Goal: Information Seeking & Learning: Learn about a topic

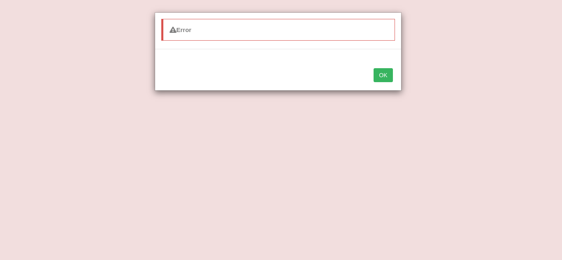
click at [382, 83] on div "OK" at bounding box center [278, 76] width 246 height 29
click at [383, 78] on button "OK" at bounding box center [383, 75] width 19 height 14
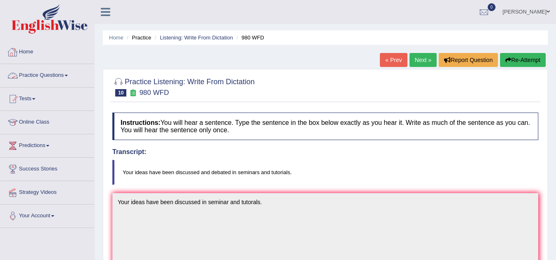
click at [47, 70] on link "Practice Questions" at bounding box center [47, 74] width 94 height 21
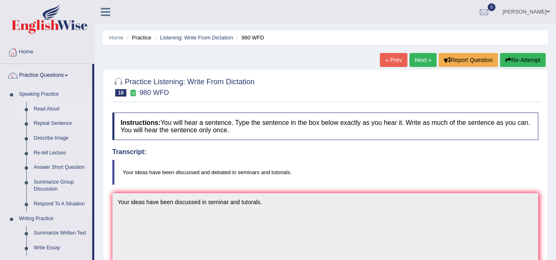
click at [47, 107] on link "Read Aloud" at bounding box center [61, 109] width 62 height 15
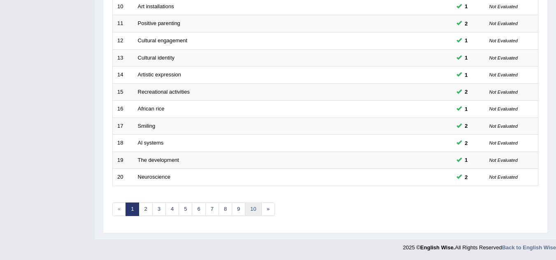
click at [255, 214] on link "10" at bounding box center [253, 210] width 16 height 14
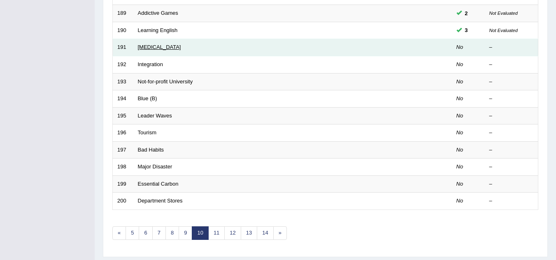
click at [157, 47] on link "[MEDICAL_DATA]" at bounding box center [159, 47] width 43 height 6
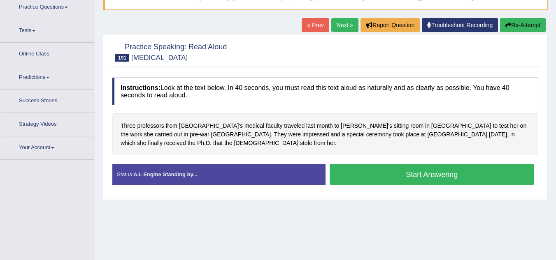
scroll to position [75, 0]
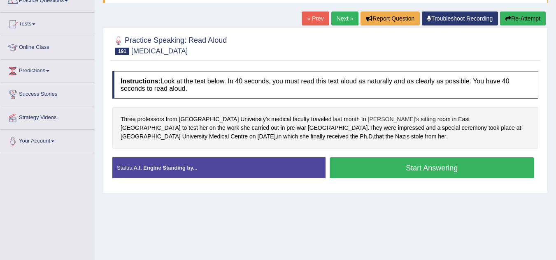
click at [368, 119] on span "[PERSON_NAME]'s" at bounding box center [393, 119] width 51 height 9
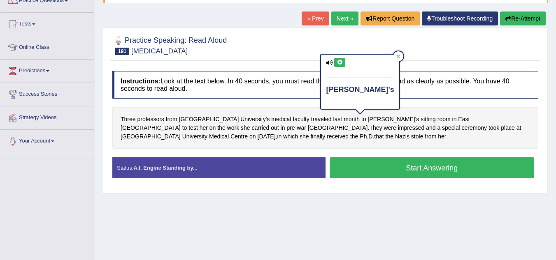
click at [338, 60] on icon at bounding box center [340, 62] width 6 height 5
click at [338, 63] on icon at bounding box center [340, 62] width 6 height 5
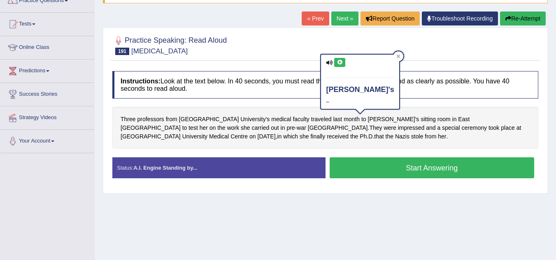
click at [338, 63] on icon at bounding box center [340, 62] width 6 height 5
click at [337, 60] on icon at bounding box center [340, 62] width 6 height 5
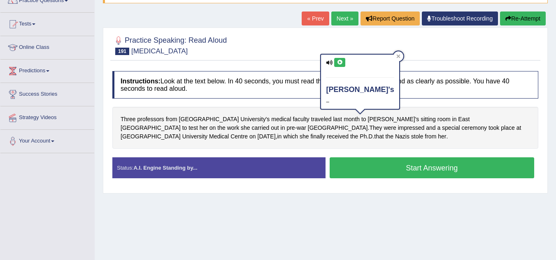
click at [338, 60] on icon at bounding box center [340, 62] width 6 height 5
click at [396, 54] on icon at bounding box center [398, 56] width 4 height 4
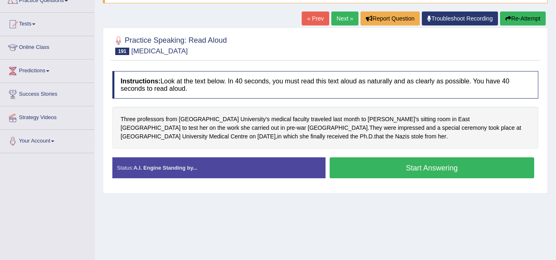
click at [359, 163] on button "Start Answering" at bounding box center [432, 168] width 205 height 21
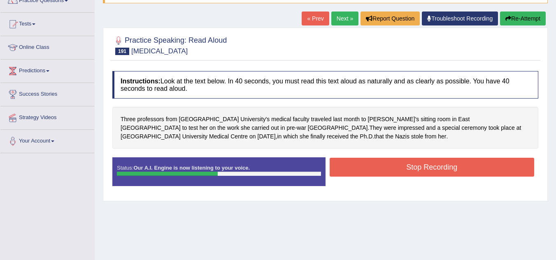
click at [359, 163] on button "Stop Recording" at bounding box center [432, 167] width 205 height 19
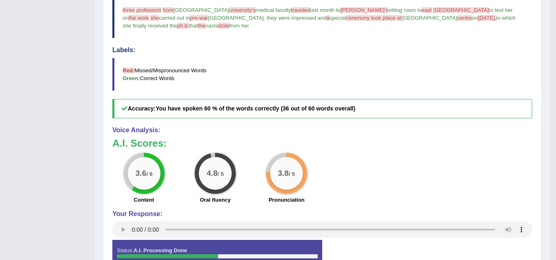
scroll to position [0, 0]
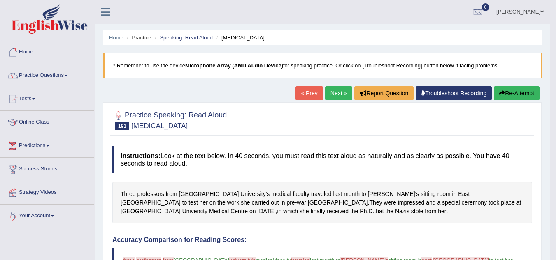
click at [504, 94] on button "Re-Attempt" at bounding box center [517, 93] width 46 height 14
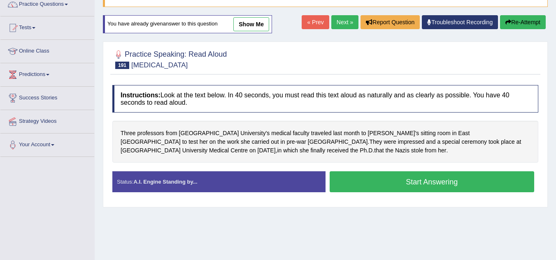
click at [413, 188] on button "Start Answering" at bounding box center [432, 182] width 205 height 21
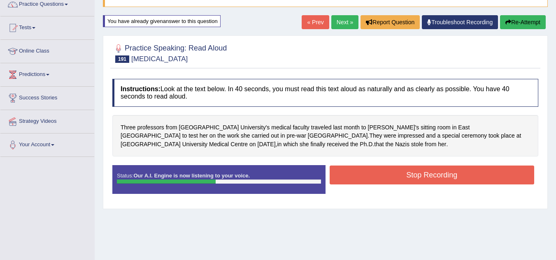
click at [416, 177] on button "Stop Recording" at bounding box center [432, 175] width 205 height 19
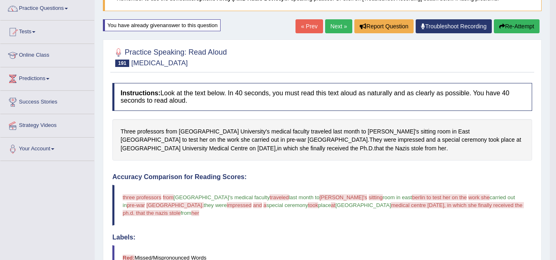
scroll to position [66, 0]
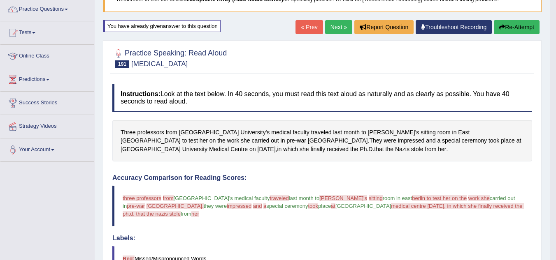
click at [518, 25] on button "Re-Attempt" at bounding box center [517, 27] width 46 height 14
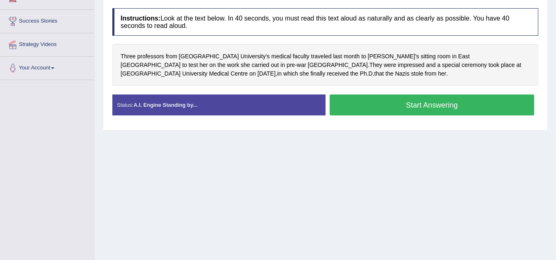
click at [447, 112] on button "Start Answering" at bounding box center [432, 105] width 205 height 21
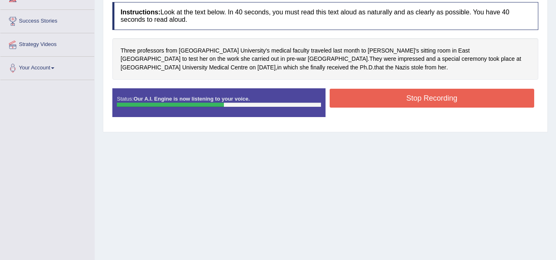
click at [396, 105] on button "Stop Recording" at bounding box center [432, 98] width 205 height 19
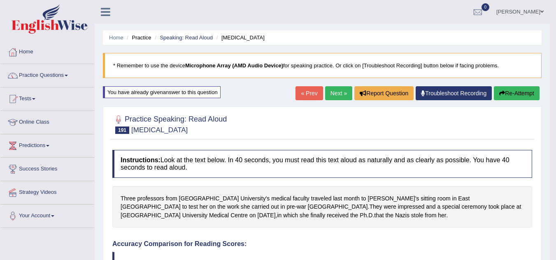
click at [339, 96] on link "Next »" at bounding box center [338, 93] width 27 height 14
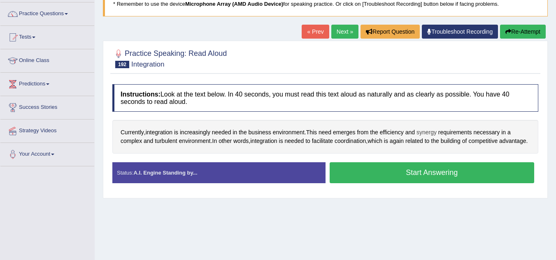
click at [430, 133] on span "synergy" at bounding box center [426, 132] width 20 height 9
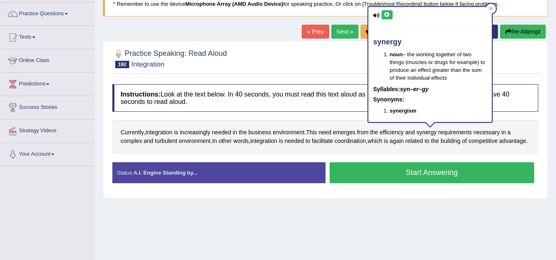
click at [388, 18] on button at bounding box center [386, 14] width 11 height 9
click at [274, 164] on div "Instructions: Look at the text below. In 40 seconds, you must read this text al…" at bounding box center [325, 137] width 430 height 114
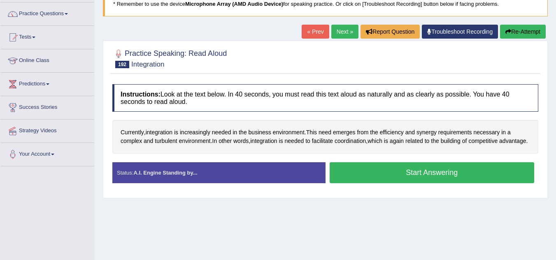
click at [350, 183] on button "Start Answering" at bounding box center [432, 173] width 205 height 21
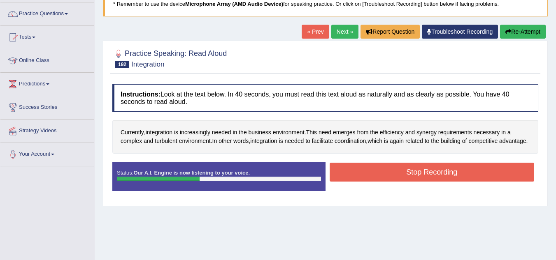
click at [356, 179] on button "Stop Recording" at bounding box center [432, 172] width 205 height 19
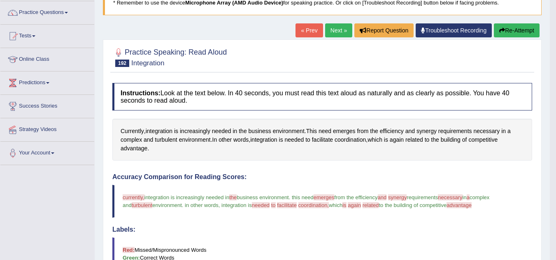
scroll to position [63, 0]
click at [511, 29] on button "Re-Attempt" at bounding box center [517, 31] width 46 height 14
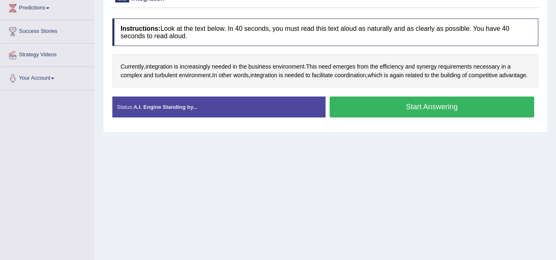
click at [417, 118] on button "Start Answering" at bounding box center [432, 107] width 205 height 21
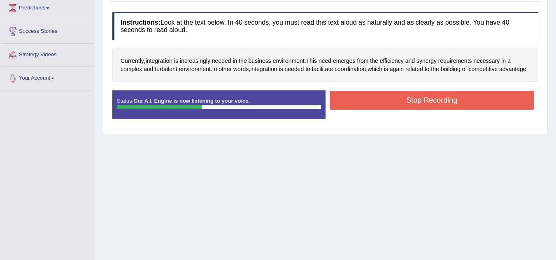
click at [417, 112] on div "Stop Recording" at bounding box center [431, 101] width 213 height 21
click at [418, 110] on button "Stop Recording" at bounding box center [432, 100] width 205 height 19
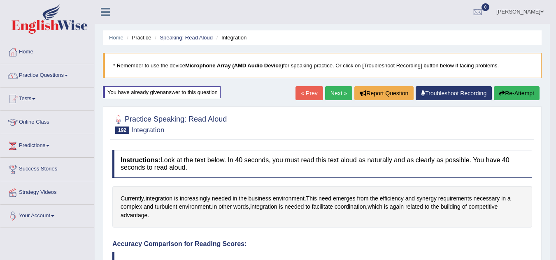
click at [504, 96] on button "Re-Attempt" at bounding box center [517, 93] width 46 height 14
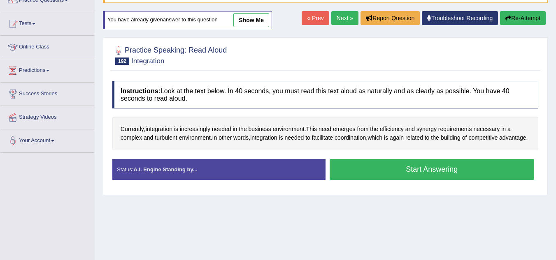
scroll to position [76, 0]
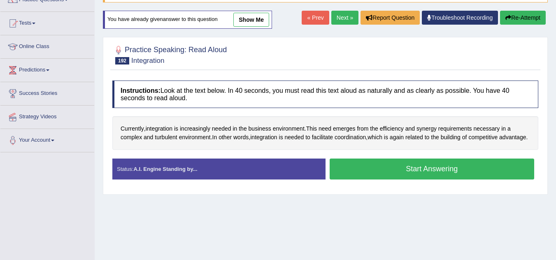
click at [410, 173] on button "Start Answering" at bounding box center [432, 169] width 205 height 21
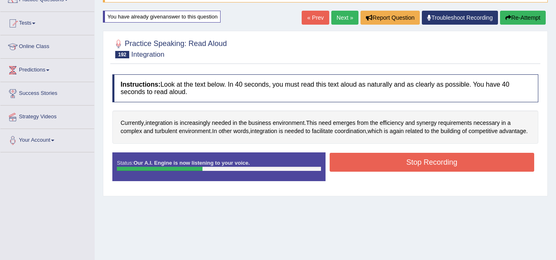
click at [410, 172] on button "Stop Recording" at bounding box center [432, 162] width 205 height 19
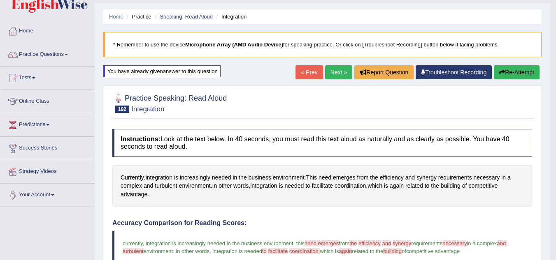
scroll to position [0, 0]
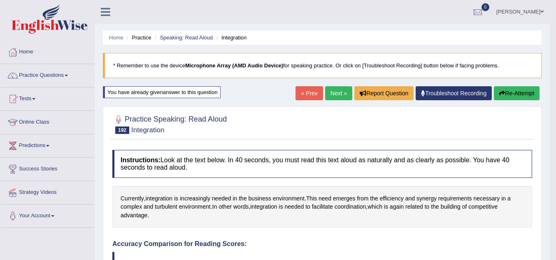
click at [338, 95] on link "Next »" at bounding box center [338, 93] width 27 height 14
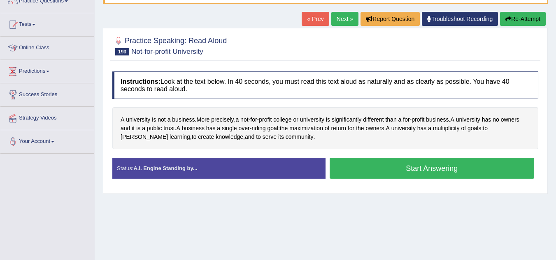
click at [356, 162] on button "Start Answering" at bounding box center [432, 168] width 205 height 21
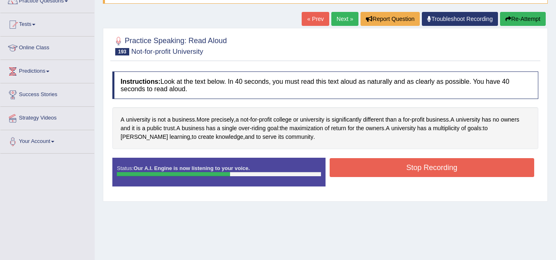
click at [356, 162] on button "Stop Recording" at bounding box center [432, 167] width 205 height 19
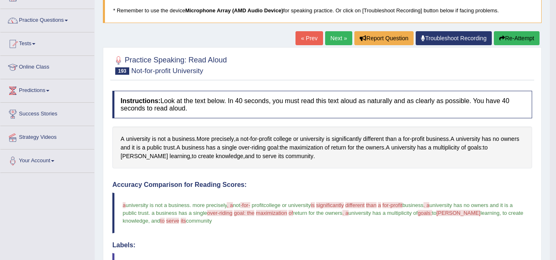
scroll to position [78, 0]
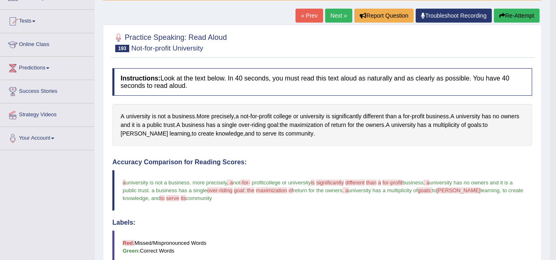
click at [511, 14] on button "Re-Attempt" at bounding box center [517, 16] width 46 height 14
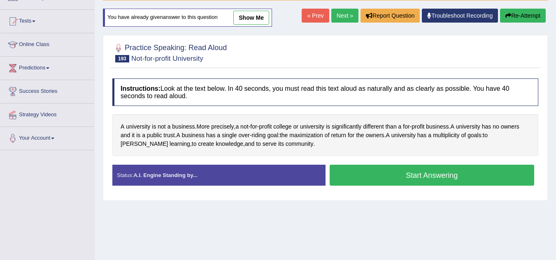
click at [384, 182] on button "Start Answering" at bounding box center [432, 175] width 205 height 21
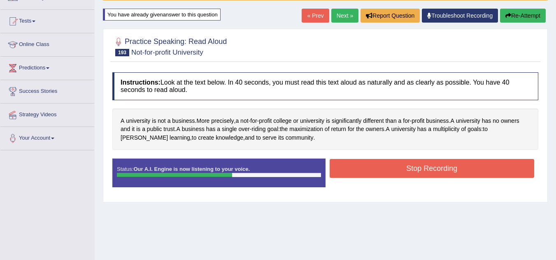
click at [392, 168] on button "Stop Recording" at bounding box center [432, 168] width 205 height 19
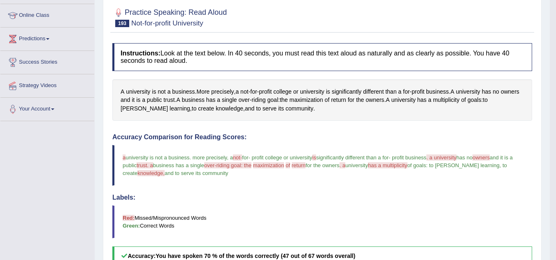
scroll to position [67, 0]
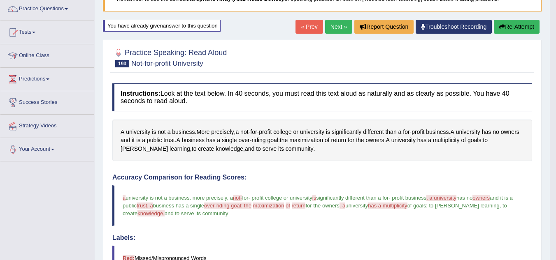
click at [507, 28] on button "Re-Attempt" at bounding box center [517, 27] width 46 height 14
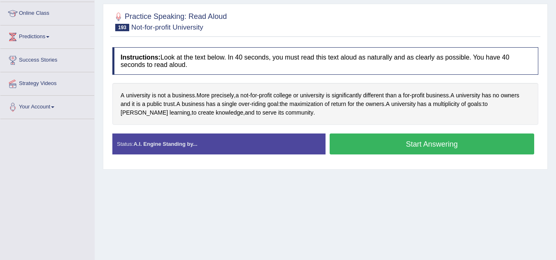
scroll to position [107, 0]
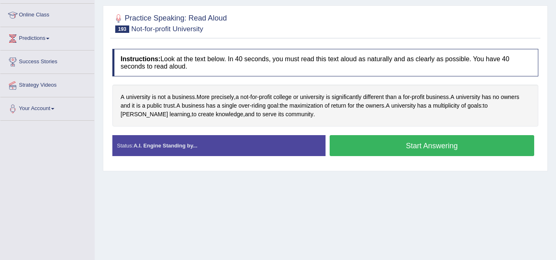
click at [442, 151] on button "Start Answering" at bounding box center [432, 145] width 205 height 21
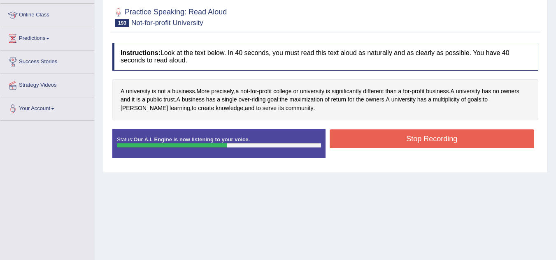
click at [441, 136] on button "Stop Recording" at bounding box center [432, 139] width 205 height 19
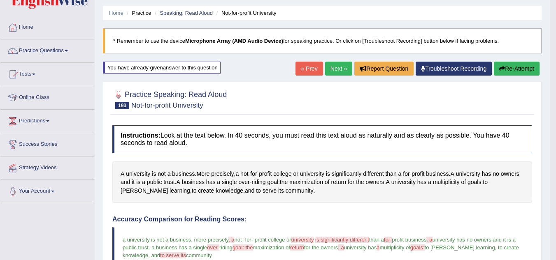
scroll to position [24, 0]
click at [330, 69] on link "Next »" at bounding box center [338, 69] width 27 height 14
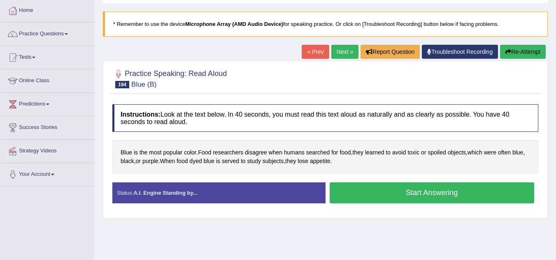
click at [393, 194] on button "Start Answering" at bounding box center [432, 193] width 205 height 21
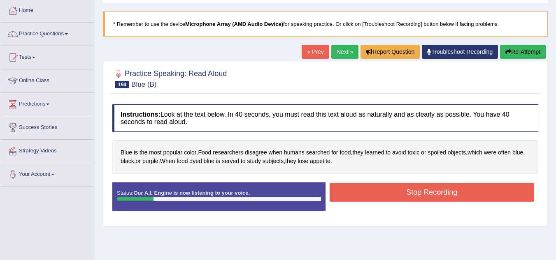
click at [507, 51] on icon "button" at bounding box center [508, 52] width 6 height 6
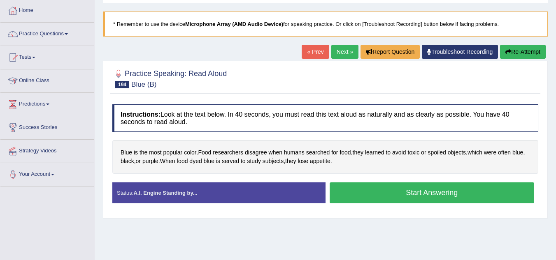
click at [441, 191] on button "Start Answering" at bounding box center [432, 193] width 205 height 21
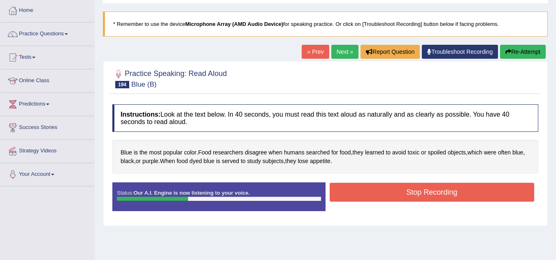
click at [441, 191] on button "Stop Recording" at bounding box center [432, 192] width 205 height 19
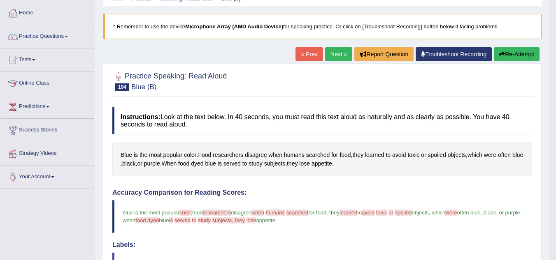
scroll to position [39, 0]
click at [521, 49] on button "Re-Attempt" at bounding box center [517, 55] width 46 height 14
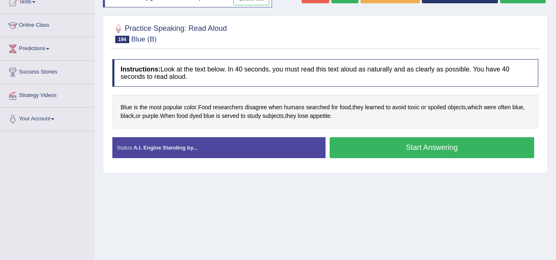
click at [437, 152] on button "Start Answering" at bounding box center [432, 147] width 205 height 21
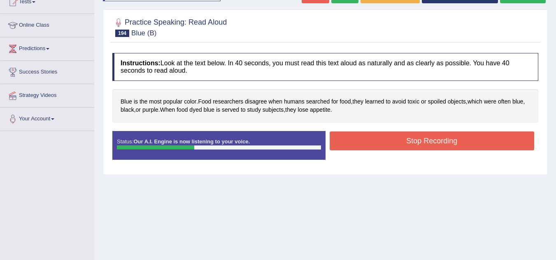
click at [433, 143] on button "Stop Recording" at bounding box center [432, 141] width 205 height 19
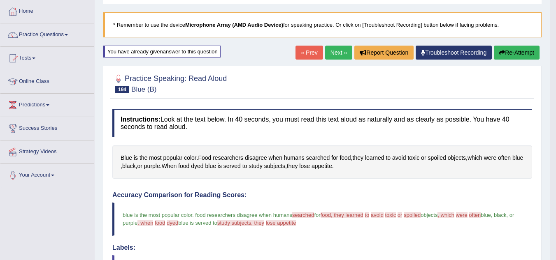
scroll to position [40, 0]
click at [502, 52] on icon "button" at bounding box center [502, 53] width 6 height 6
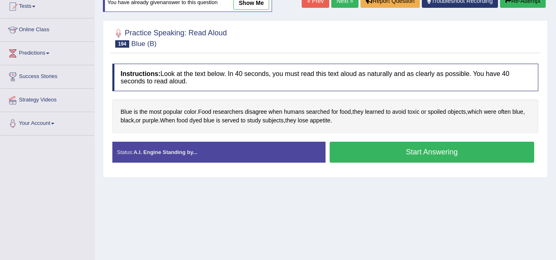
click at [419, 150] on button "Start Answering" at bounding box center [432, 152] width 205 height 21
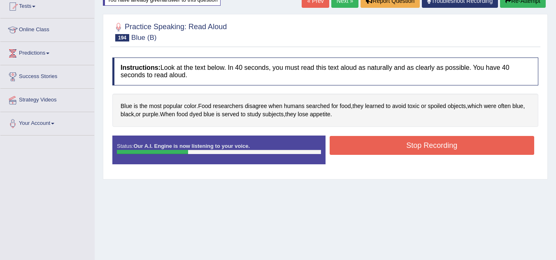
click at [419, 150] on button "Stop Recording" at bounding box center [432, 145] width 205 height 19
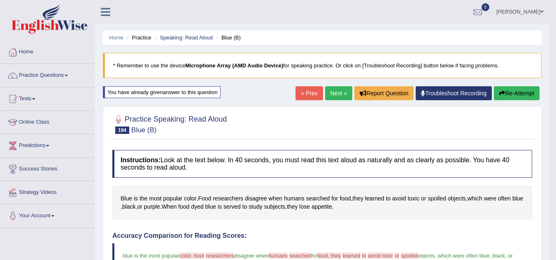
click at [336, 92] on link "Next »" at bounding box center [338, 93] width 27 height 14
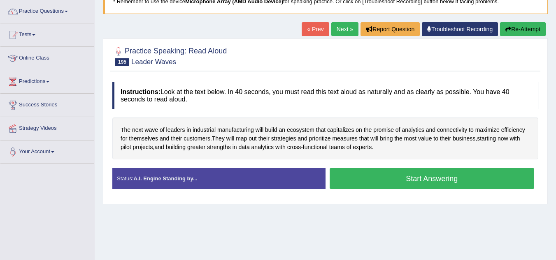
click at [344, 182] on button "Start Answering" at bounding box center [432, 178] width 205 height 21
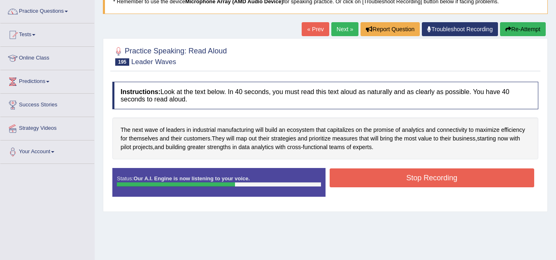
click at [344, 182] on button "Stop Recording" at bounding box center [432, 178] width 205 height 19
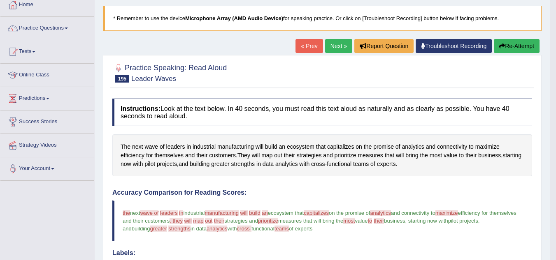
scroll to position [45, 0]
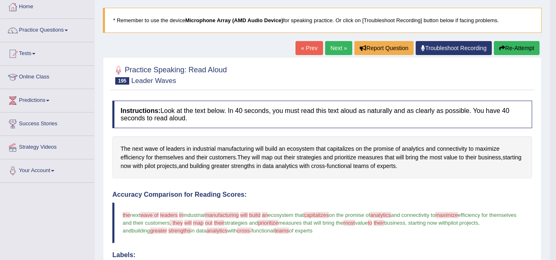
click at [502, 49] on icon "button" at bounding box center [502, 48] width 6 height 6
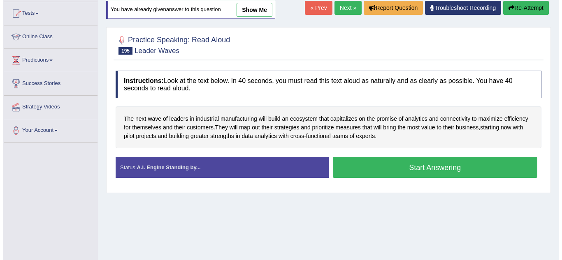
scroll to position [86, 0]
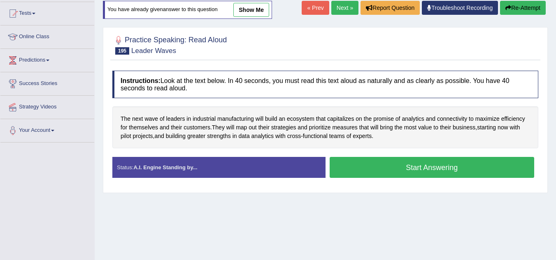
click at [449, 169] on button "Start Answering" at bounding box center [432, 167] width 205 height 21
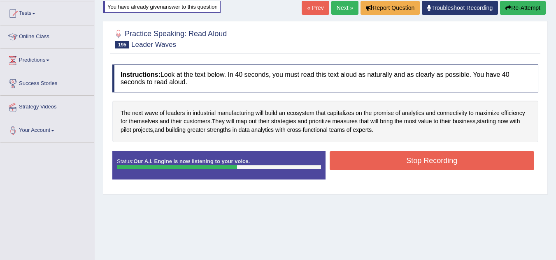
click at [450, 159] on button "Stop Recording" at bounding box center [432, 160] width 205 height 19
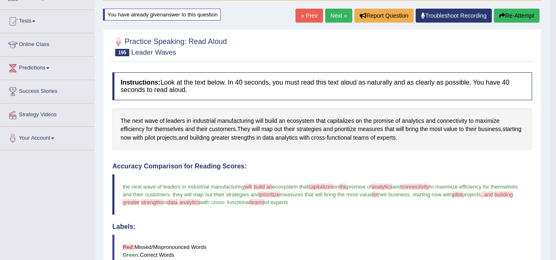
scroll to position [0, 0]
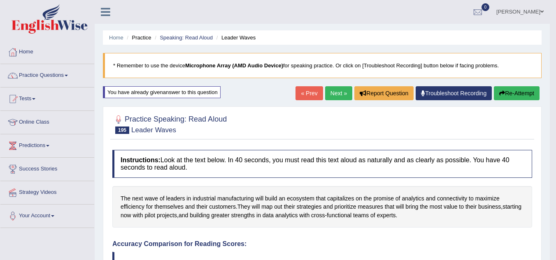
click at [334, 97] on link "Next »" at bounding box center [338, 93] width 27 height 14
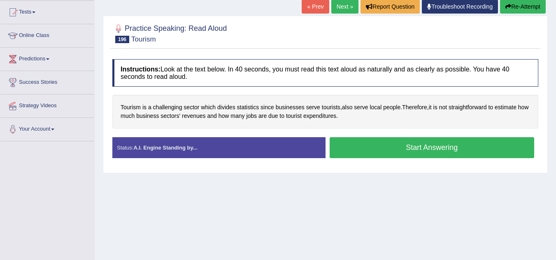
scroll to position [88, 0]
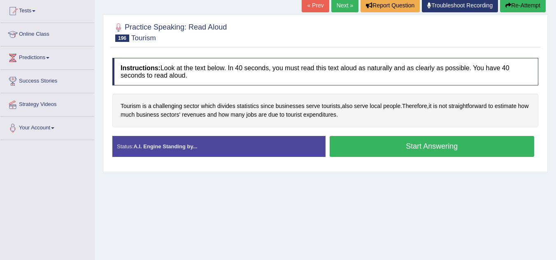
click at [348, 141] on button "Start Answering" at bounding box center [432, 146] width 205 height 21
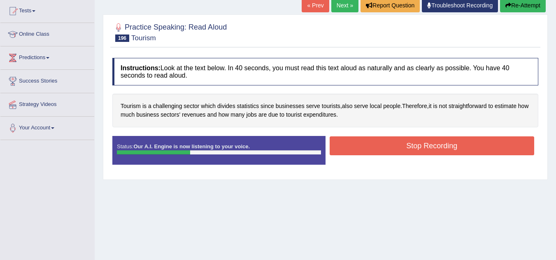
click at [348, 141] on button "Stop Recording" at bounding box center [432, 146] width 205 height 19
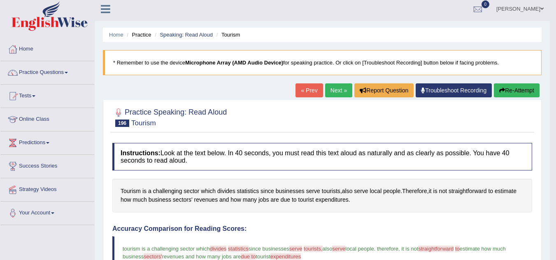
scroll to position [23, 0]
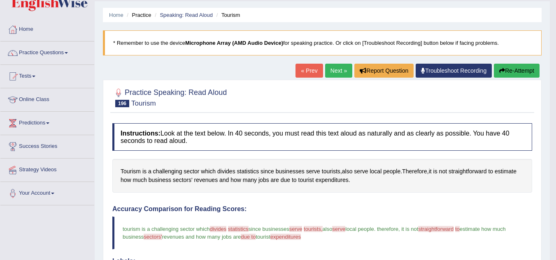
click at [529, 70] on button "Re-Attempt" at bounding box center [517, 71] width 46 height 14
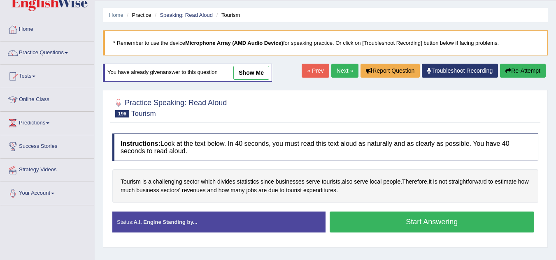
click at [411, 231] on button "Start Answering" at bounding box center [432, 222] width 205 height 21
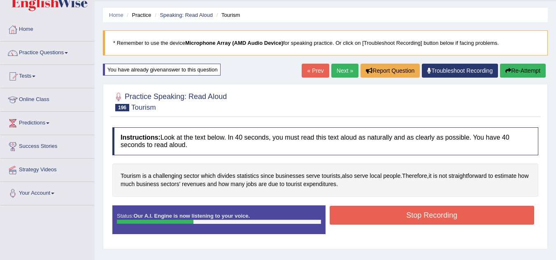
click at [411, 218] on button "Stop Recording" at bounding box center [432, 215] width 205 height 19
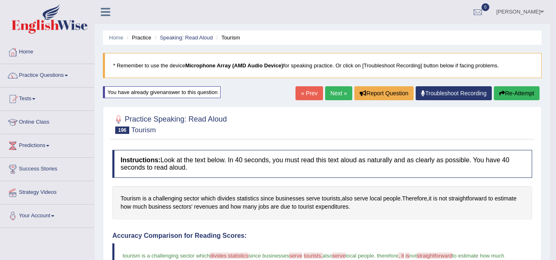
click at [502, 92] on icon "button" at bounding box center [502, 94] width 6 height 6
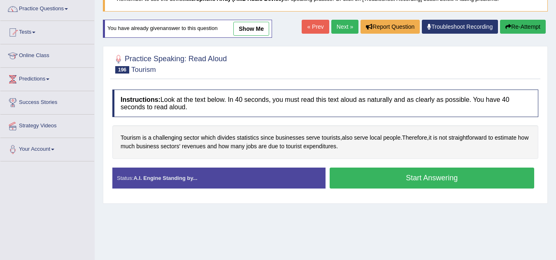
click at [441, 184] on button "Start Answering" at bounding box center [432, 178] width 205 height 21
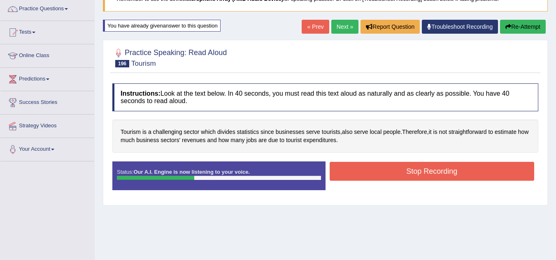
click at [438, 174] on button "Stop Recording" at bounding box center [432, 171] width 205 height 19
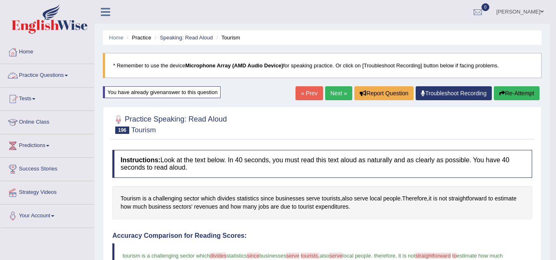
click at [32, 79] on link "Practice Questions" at bounding box center [47, 74] width 94 height 21
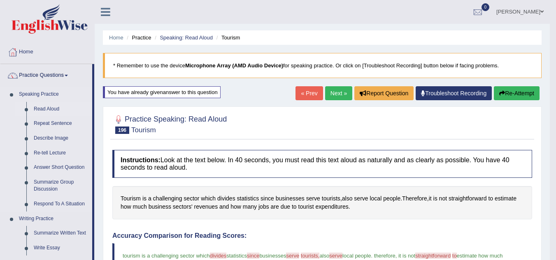
click at [53, 108] on link "Read Aloud" at bounding box center [61, 109] width 62 height 15
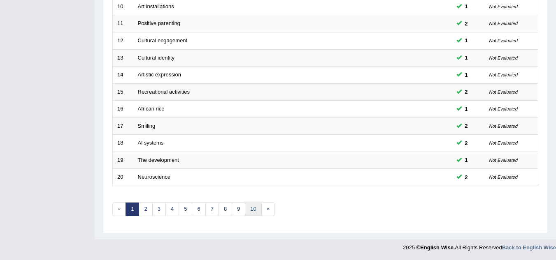
click at [255, 211] on link "10" at bounding box center [253, 210] width 16 height 14
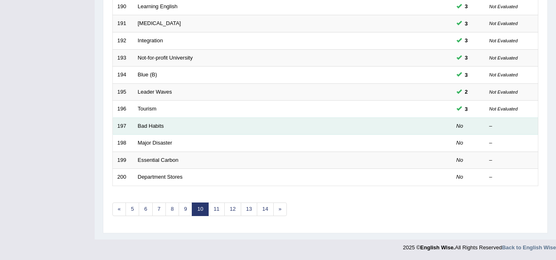
click at [158, 129] on td "Bad Habits" at bounding box center [261, 126] width 257 height 17
click at [158, 127] on link "Bad Habits" at bounding box center [151, 126] width 26 height 6
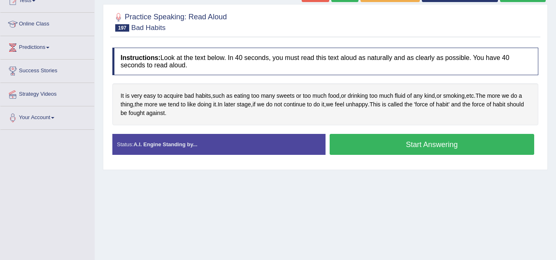
click at [362, 144] on button "Start Answering" at bounding box center [432, 144] width 205 height 21
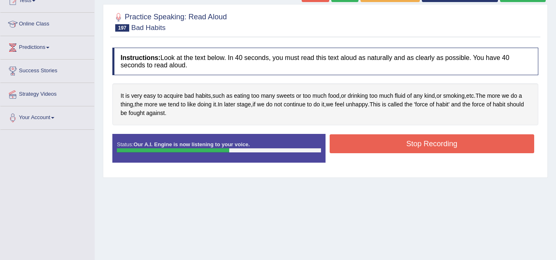
click at [372, 138] on button "Stop Recording" at bounding box center [432, 144] width 205 height 19
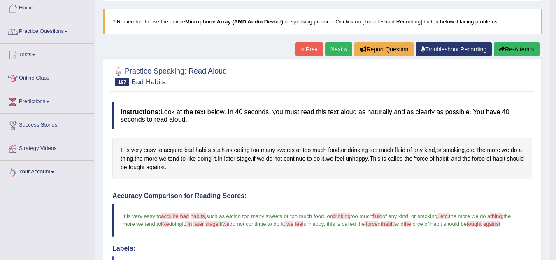
scroll to position [47, 0]
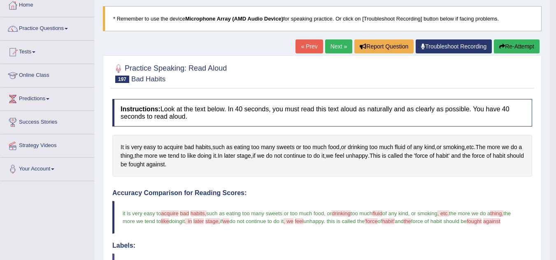
click at [525, 44] on button "Re-Attempt" at bounding box center [517, 46] width 46 height 14
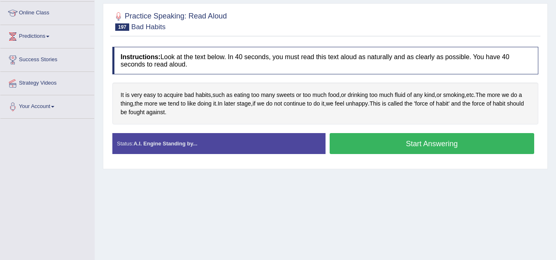
click at [395, 145] on button "Start Answering" at bounding box center [432, 143] width 205 height 21
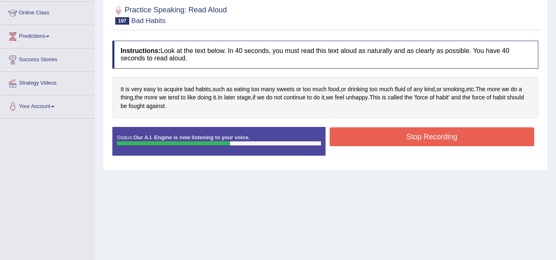
click at [397, 137] on button "Stop Recording" at bounding box center [432, 137] width 205 height 19
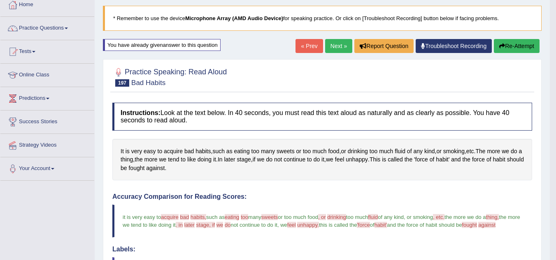
scroll to position [47, 0]
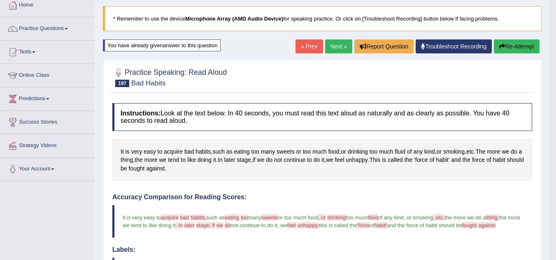
click at [337, 45] on link "Next »" at bounding box center [338, 46] width 27 height 14
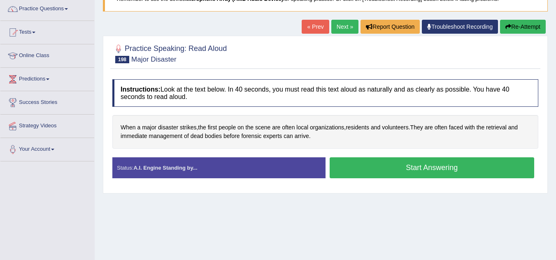
click at [336, 165] on button "Start Answering" at bounding box center [432, 168] width 205 height 21
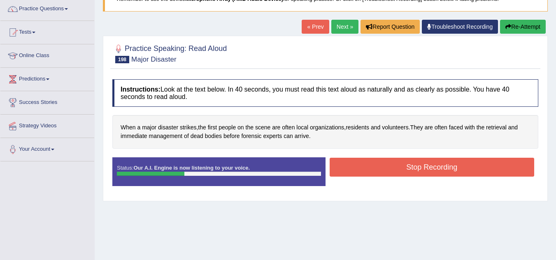
click at [336, 165] on button "Stop Recording" at bounding box center [432, 167] width 205 height 19
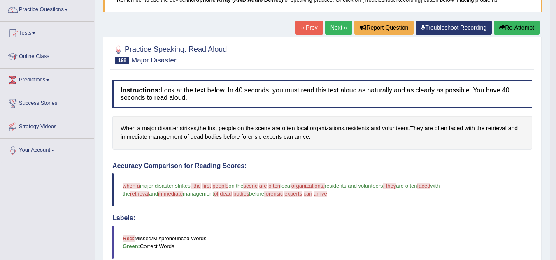
scroll to position [64, 0]
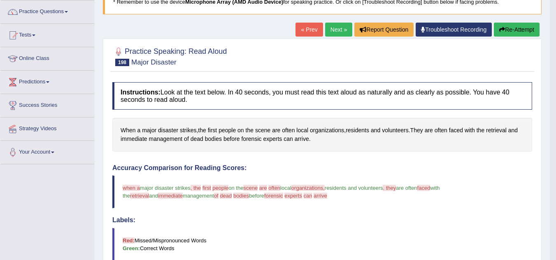
click at [510, 30] on button "Re-Attempt" at bounding box center [517, 30] width 46 height 14
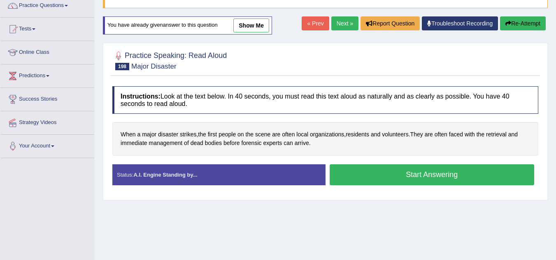
click at [351, 170] on button "Start Answering" at bounding box center [432, 175] width 205 height 21
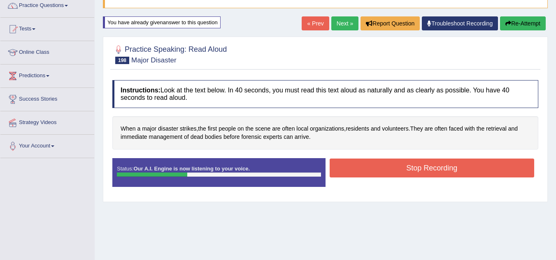
click at [351, 170] on button "Stop Recording" at bounding box center [432, 168] width 205 height 19
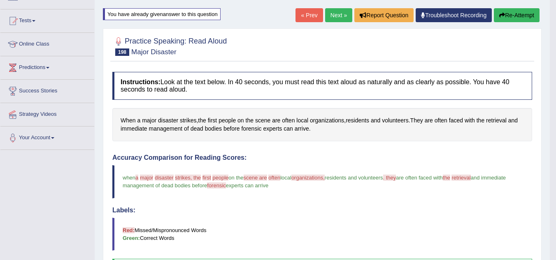
scroll to position [78, 0]
click at [524, 10] on button "Re-Attempt" at bounding box center [517, 16] width 46 height 14
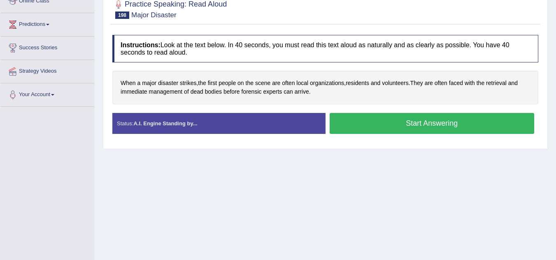
click at [447, 123] on button "Start Answering" at bounding box center [432, 123] width 205 height 21
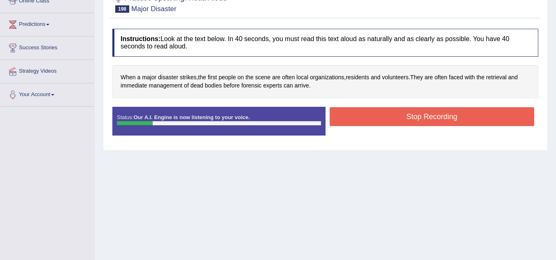
scroll to position [76, 0]
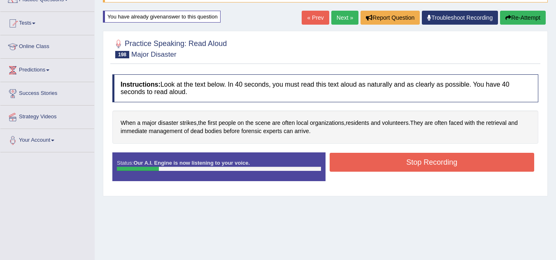
click at [525, 14] on button "Re-Attempt" at bounding box center [523, 18] width 46 height 14
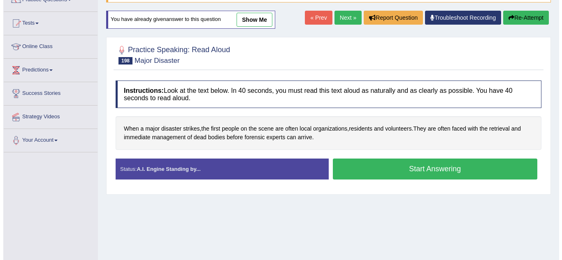
scroll to position [76, 0]
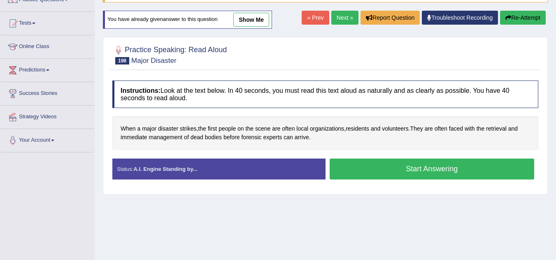
drag, startPoint x: 0, startPoint y: 0, endPoint x: 437, endPoint y: 164, distance: 466.4
click at [437, 164] on button "Start Answering" at bounding box center [432, 169] width 205 height 21
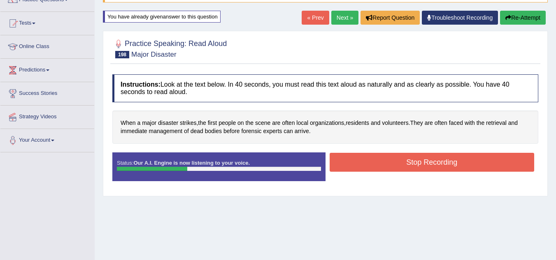
click at [437, 164] on button "Stop Recording" at bounding box center [432, 162] width 205 height 19
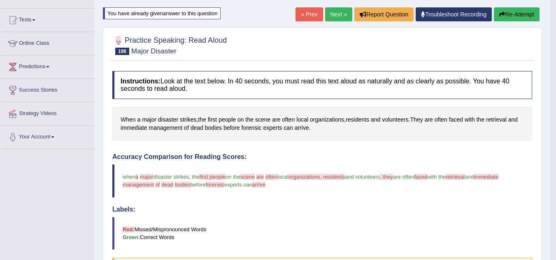
scroll to position [74, 0]
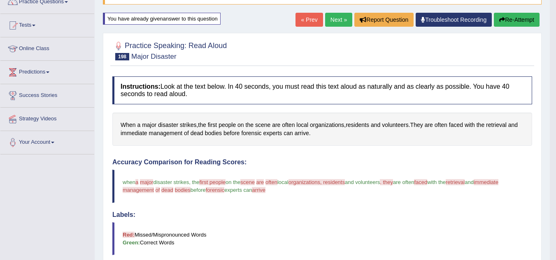
click at [522, 15] on button "Re-Attempt" at bounding box center [517, 20] width 46 height 14
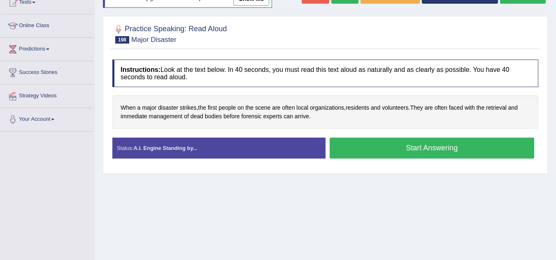
scroll to position [98, 0]
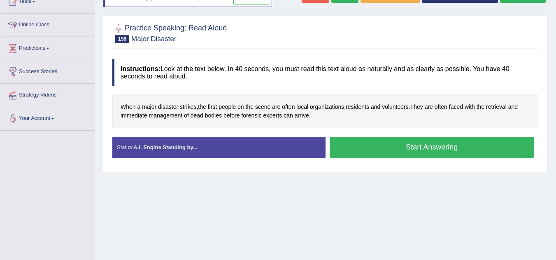
click at [465, 149] on button "Start Answering" at bounding box center [432, 147] width 205 height 21
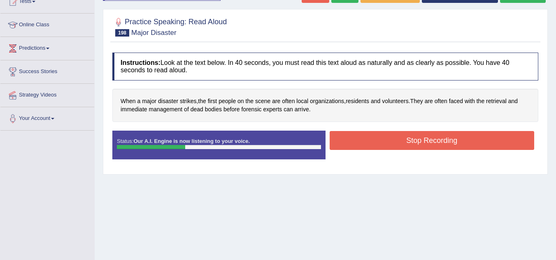
click at [462, 145] on button "Stop Recording" at bounding box center [432, 140] width 205 height 19
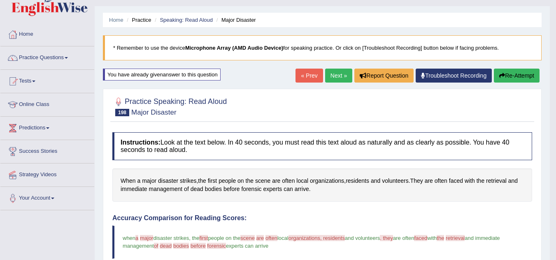
scroll to position [15, 0]
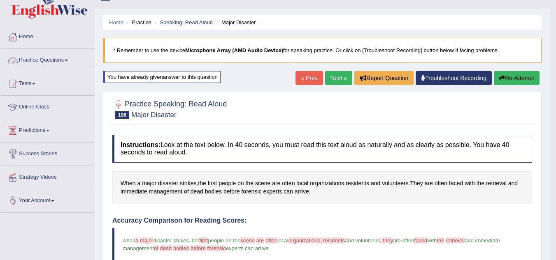
click at [66, 54] on link "Practice Questions" at bounding box center [47, 59] width 94 height 21
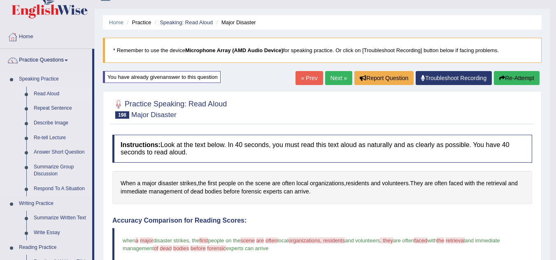
click at [55, 90] on link "Read Aloud" at bounding box center [61, 94] width 62 height 15
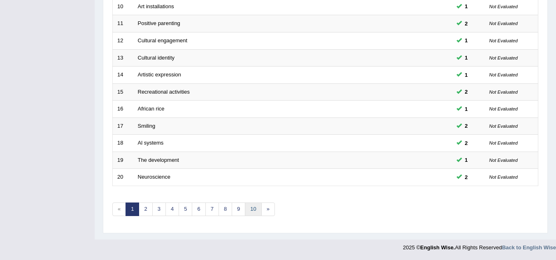
click at [252, 209] on link "10" at bounding box center [253, 210] width 16 height 14
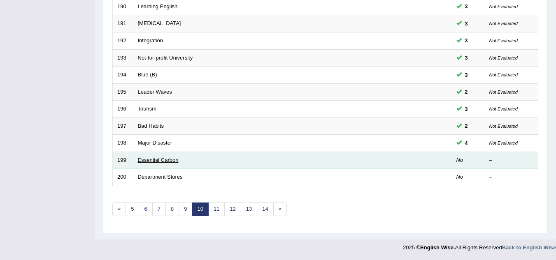
click at [159, 160] on link "Essential Carbon" at bounding box center [158, 160] width 41 height 6
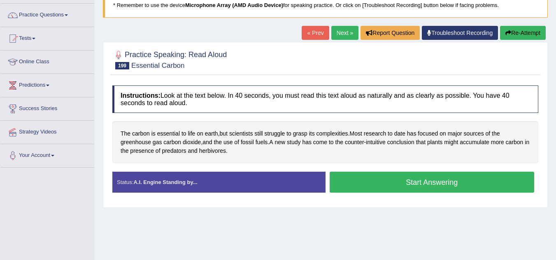
click at [353, 189] on button "Start Answering" at bounding box center [432, 182] width 205 height 21
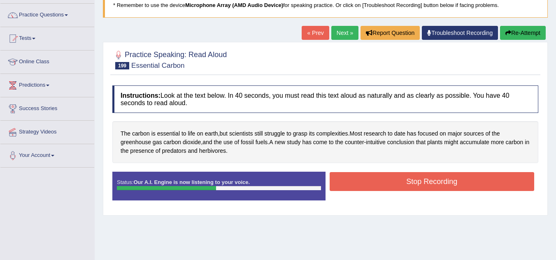
click at [353, 189] on button "Stop Recording" at bounding box center [432, 181] width 205 height 19
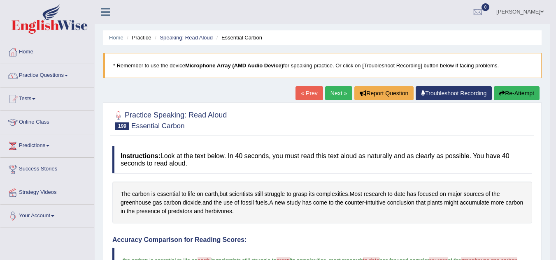
click at [518, 95] on button "Re-Attempt" at bounding box center [517, 93] width 46 height 14
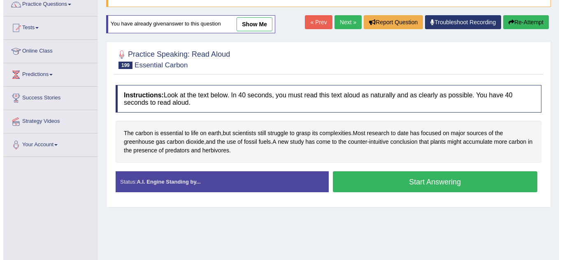
scroll to position [71, 0]
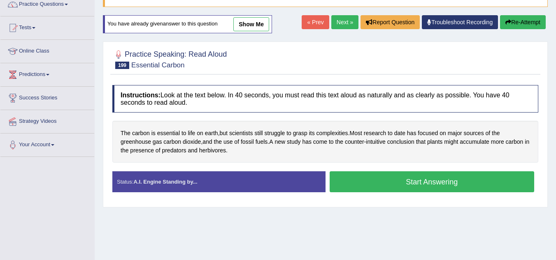
click at [441, 189] on button "Start Answering" at bounding box center [432, 182] width 205 height 21
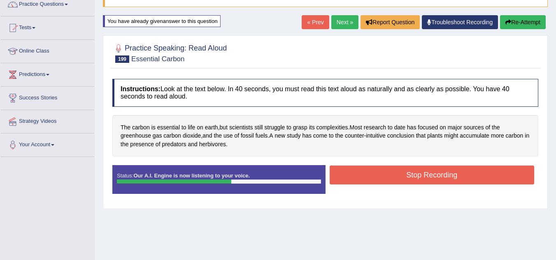
click at [440, 176] on button "Stop Recording" at bounding box center [432, 175] width 205 height 19
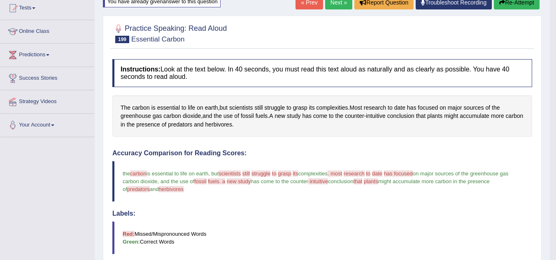
scroll to position [0, 0]
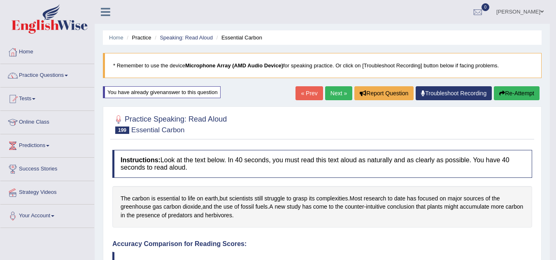
click at [328, 94] on link "Next »" at bounding box center [338, 93] width 27 height 14
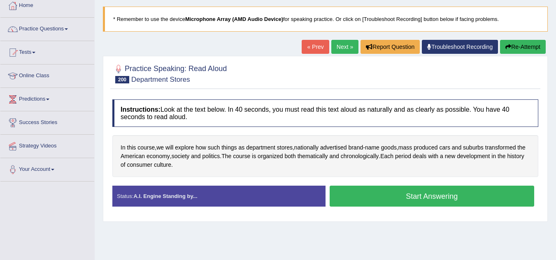
scroll to position [84, 0]
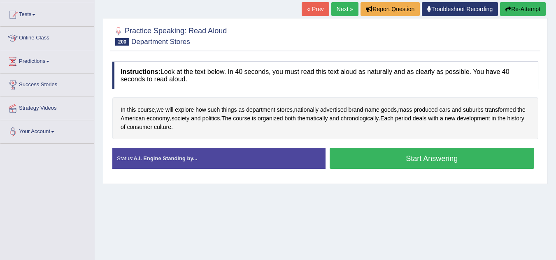
click at [353, 153] on button "Start Answering" at bounding box center [432, 158] width 205 height 21
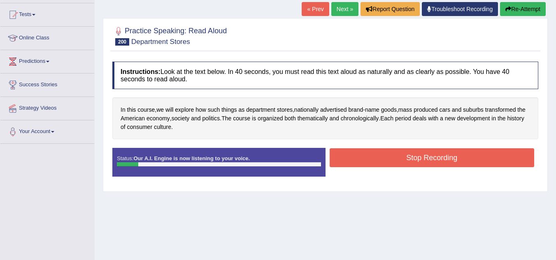
click at [525, 5] on button "Re-Attempt" at bounding box center [523, 9] width 46 height 14
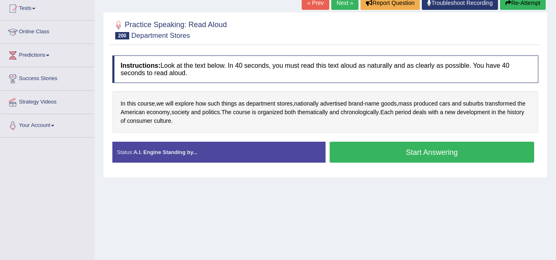
click at [466, 160] on button "Start Answering" at bounding box center [432, 152] width 205 height 21
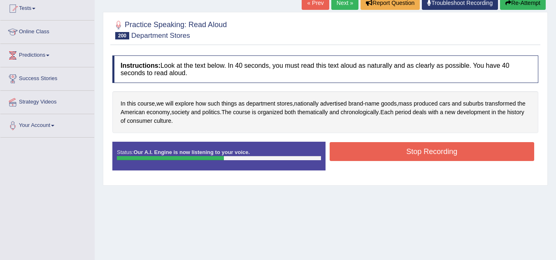
click at [467, 154] on button "Stop Recording" at bounding box center [432, 151] width 205 height 19
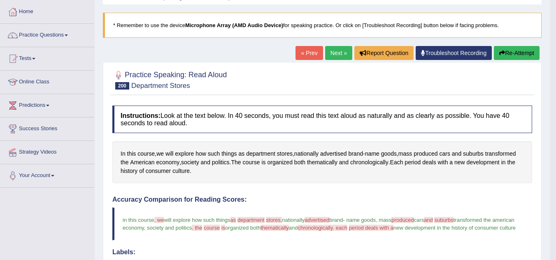
scroll to position [40, 0]
click at [520, 52] on button "Re-Attempt" at bounding box center [517, 53] width 46 height 14
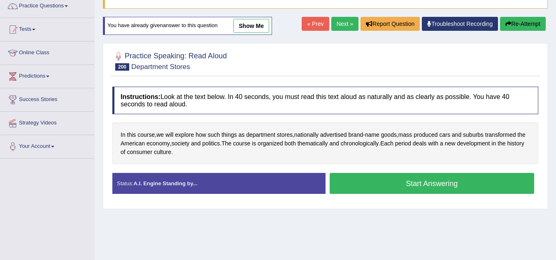
click at [406, 181] on button "Start Answering" at bounding box center [432, 183] width 205 height 21
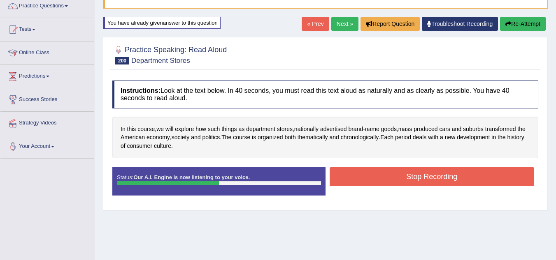
click at [406, 181] on button "Stop Recording" at bounding box center [432, 176] width 205 height 19
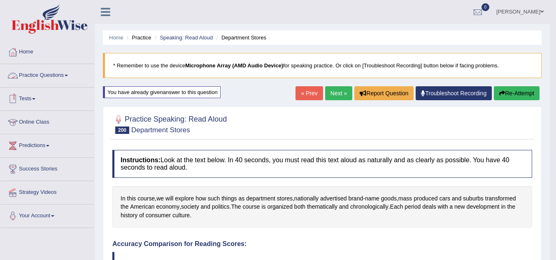
click at [52, 71] on link "Practice Questions" at bounding box center [47, 74] width 94 height 21
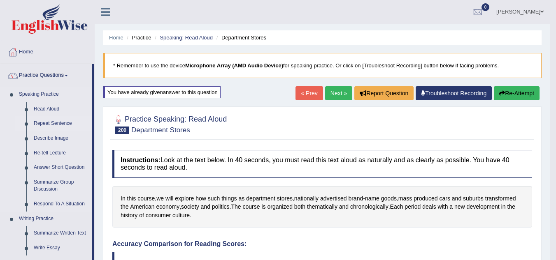
click at [49, 121] on link "Repeat Sentence" at bounding box center [61, 123] width 62 height 15
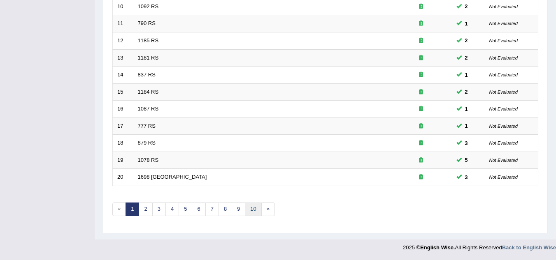
click at [257, 211] on link "10" at bounding box center [253, 210] width 16 height 14
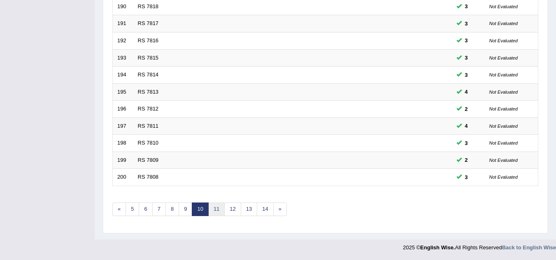
click at [214, 211] on link "11" at bounding box center [216, 210] width 16 height 14
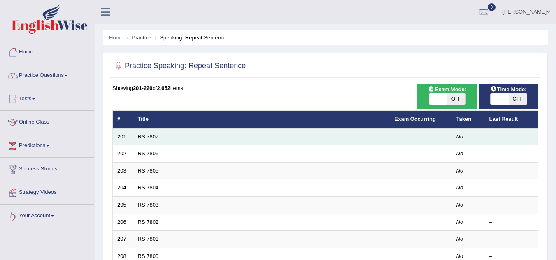
click at [138, 137] on link "RS 7807" at bounding box center [148, 137] width 21 height 6
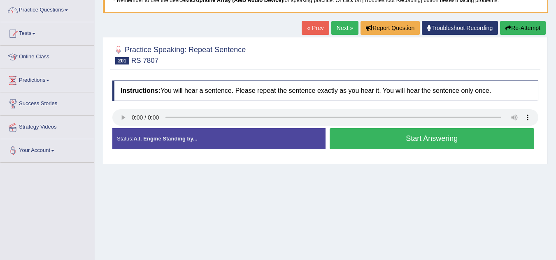
click at [346, 135] on button "Start Answering" at bounding box center [432, 138] width 205 height 21
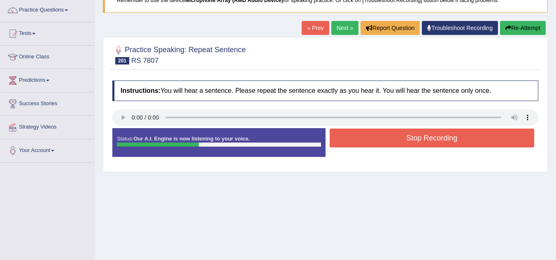
click at [346, 135] on button "Stop Recording" at bounding box center [432, 138] width 205 height 19
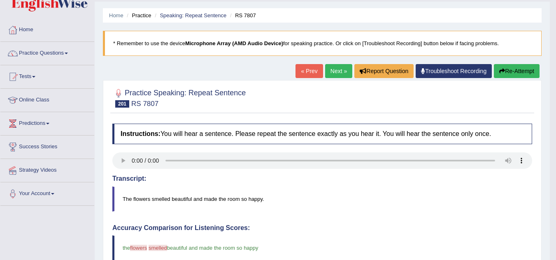
scroll to position [22, 0]
click at [516, 72] on button "Re-Attempt" at bounding box center [517, 72] width 46 height 14
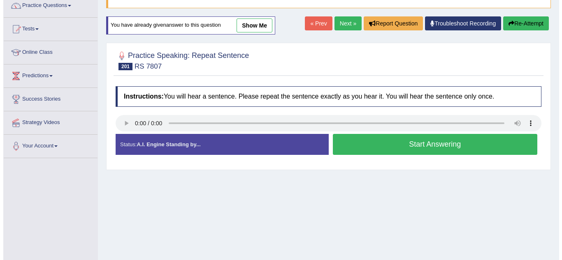
scroll to position [35, 0]
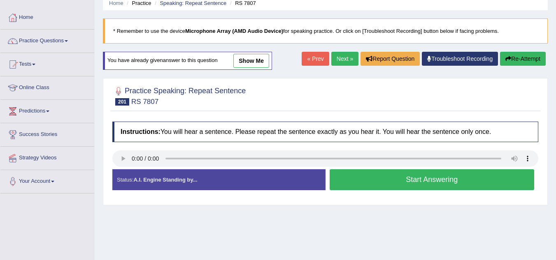
click at [441, 184] on button "Start Answering" at bounding box center [432, 180] width 205 height 21
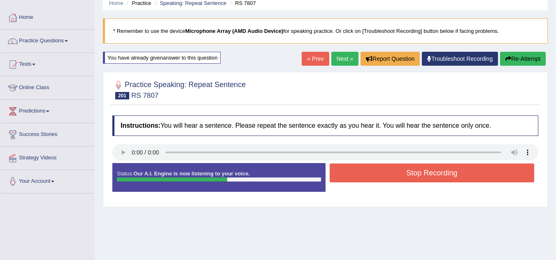
click at [444, 177] on button "Stop Recording" at bounding box center [432, 173] width 205 height 19
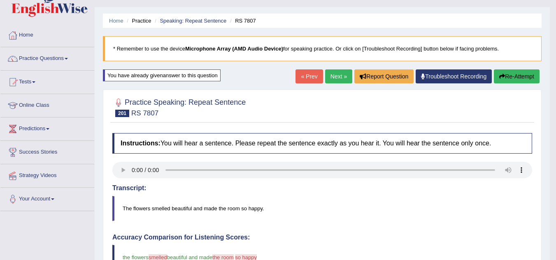
scroll to position [16, 0]
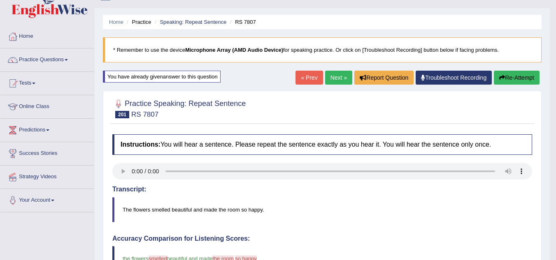
click at [513, 76] on button "Re-Attempt" at bounding box center [517, 78] width 46 height 14
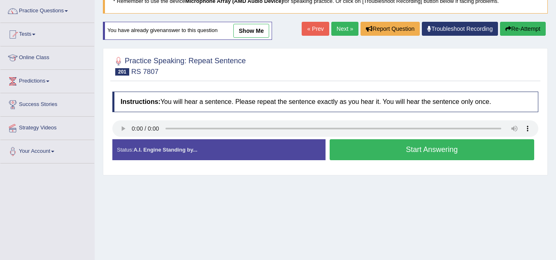
click at [355, 155] on button "Start Answering" at bounding box center [432, 149] width 205 height 21
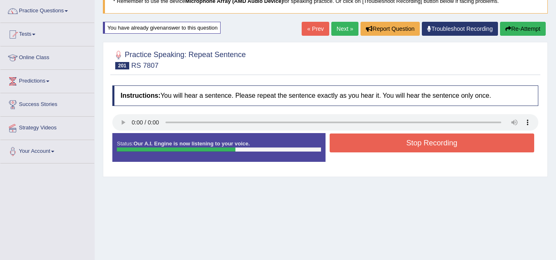
click at [516, 23] on button "Re-Attempt" at bounding box center [523, 29] width 46 height 14
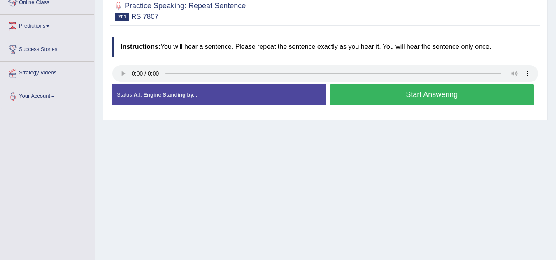
scroll to position [122, 0]
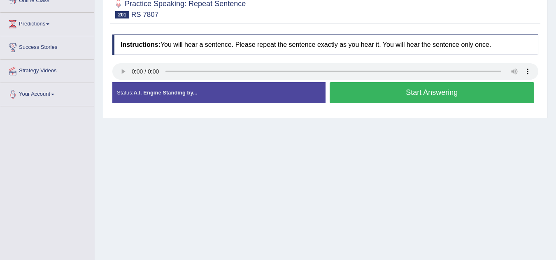
click at [347, 98] on button "Start Answering" at bounding box center [432, 92] width 205 height 21
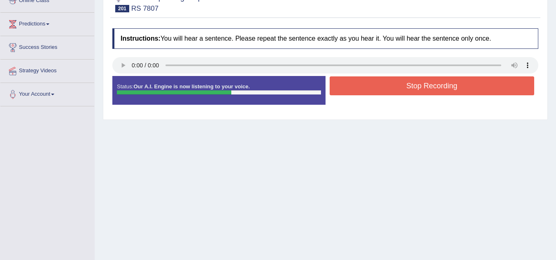
click at [356, 91] on button "Stop Recording" at bounding box center [432, 86] width 205 height 19
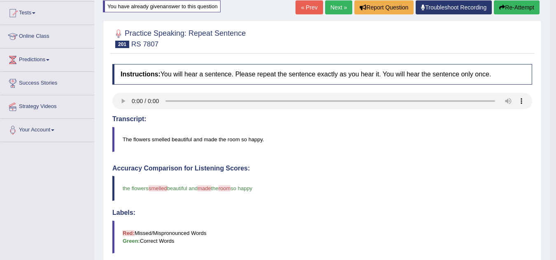
scroll to position [85, 0]
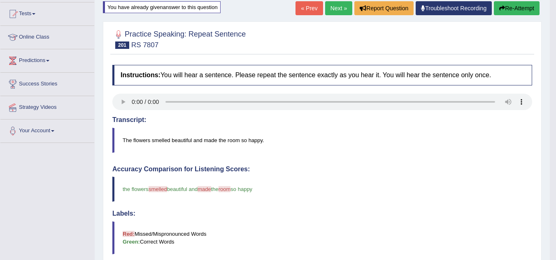
click at [511, 8] on button "Re-Attempt" at bounding box center [517, 8] width 46 height 14
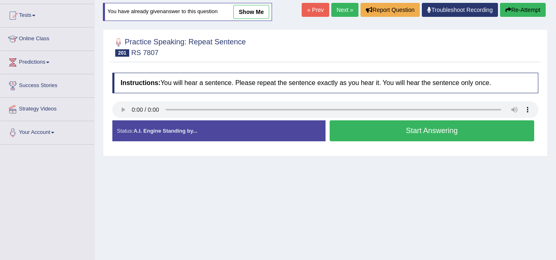
scroll to position [98, 0]
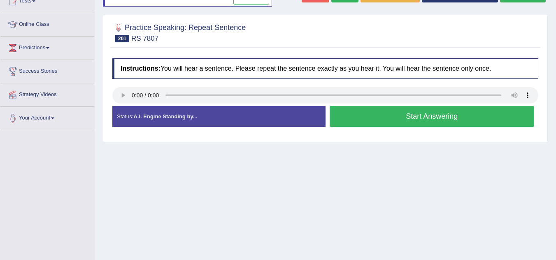
click at [467, 107] on button "Start Answering" at bounding box center [432, 116] width 205 height 21
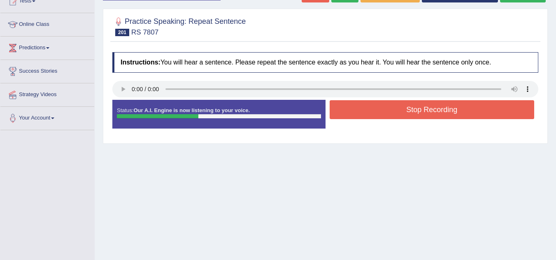
click at [467, 107] on button "Stop Recording" at bounding box center [432, 109] width 205 height 19
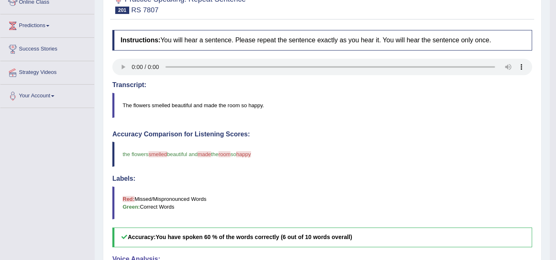
scroll to position [54, 0]
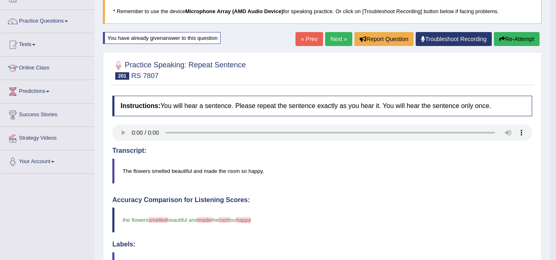
click at [333, 38] on link "Next »" at bounding box center [338, 39] width 27 height 14
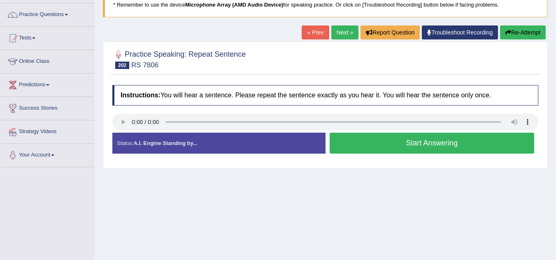
scroll to position [61, 0]
click at [377, 148] on button "Start Answering" at bounding box center [432, 143] width 205 height 21
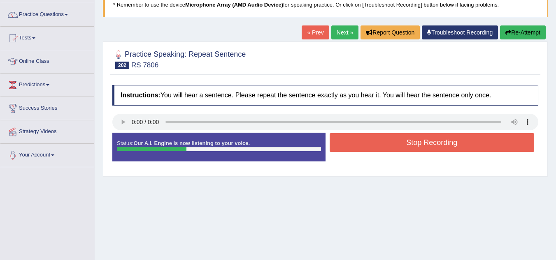
click at [377, 148] on button "Stop Recording" at bounding box center [432, 142] width 205 height 19
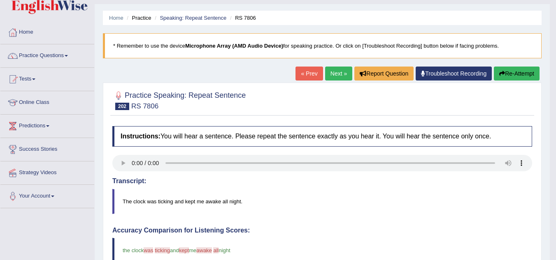
scroll to position [17, 0]
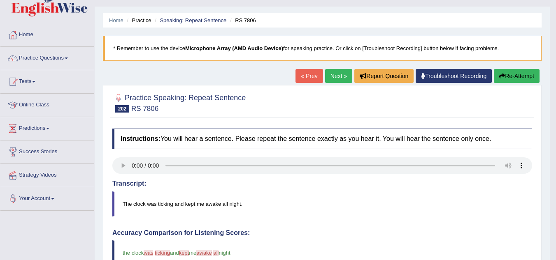
click at [509, 76] on button "Re-Attempt" at bounding box center [517, 76] width 46 height 14
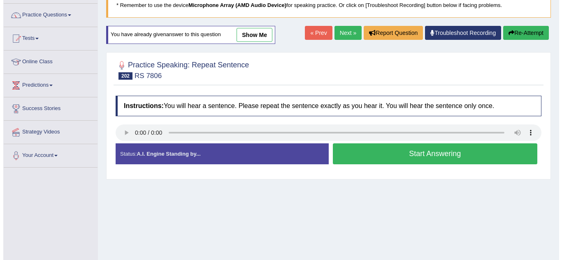
scroll to position [62, 0]
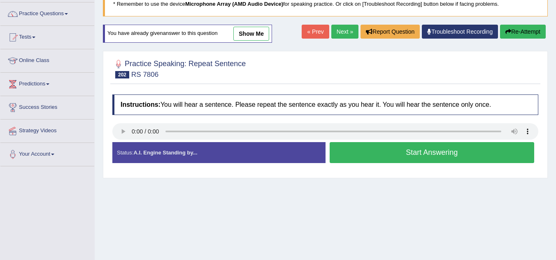
click at [381, 156] on button "Start Answering" at bounding box center [432, 152] width 205 height 21
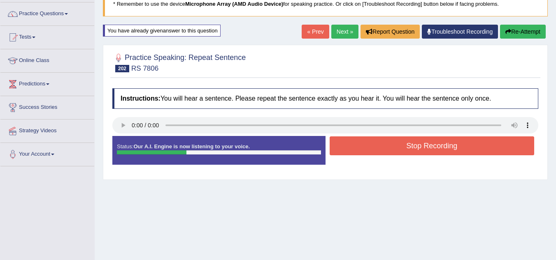
click at [378, 148] on button "Stop Recording" at bounding box center [432, 146] width 205 height 19
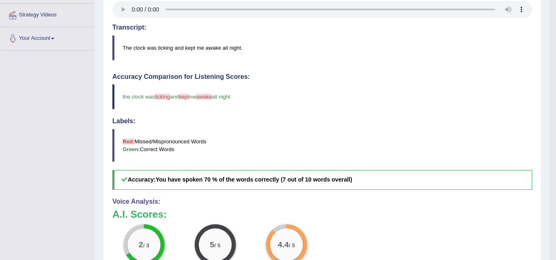
scroll to position [0, 0]
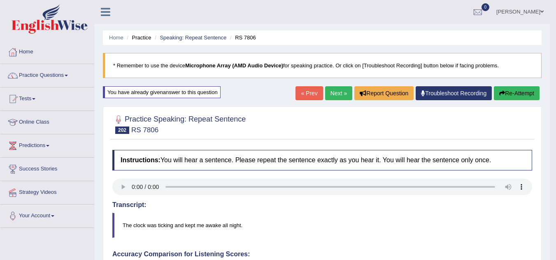
click at [337, 96] on link "Next »" at bounding box center [338, 93] width 27 height 14
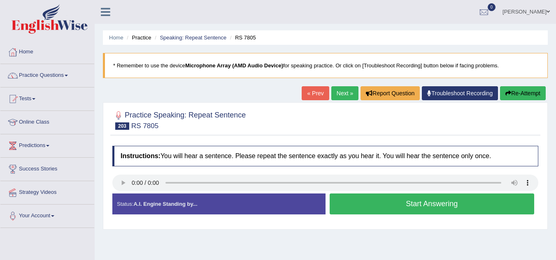
click at [399, 202] on button "Start Answering" at bounding box center [432, 204] width 205 height 21
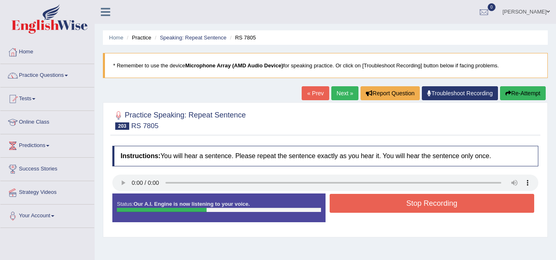
click at [399, 202] on button "Stop Recording" at bounding box center [432, 203] width 205 height 19
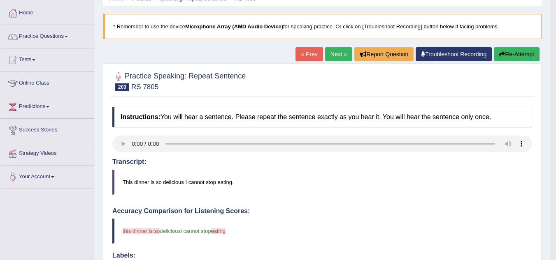
scroll to position [26, 0]
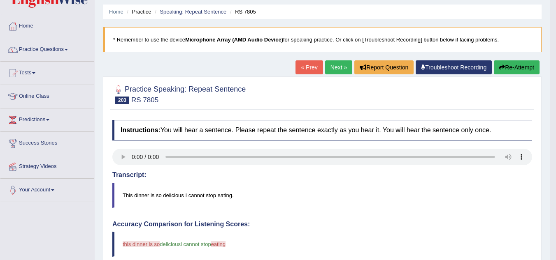
click at [506, 70] on button "Re-Attempt" at bounding box center [517, 67] width 46 height 14
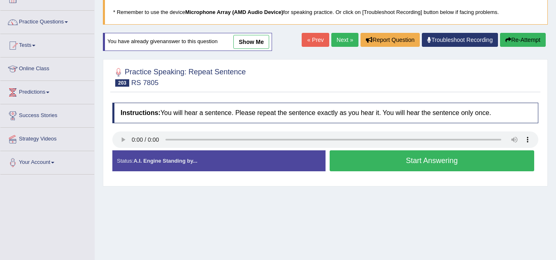
scroll to position [33, 0]
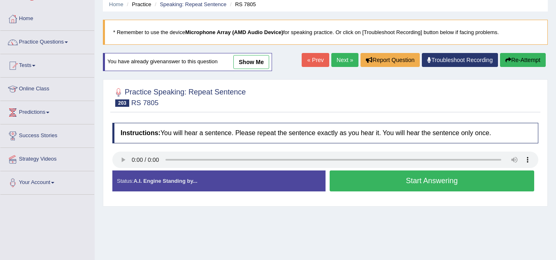
click at [454, 181] on button "Start Answering" at bounding box center [432, 181] width 205 height 21
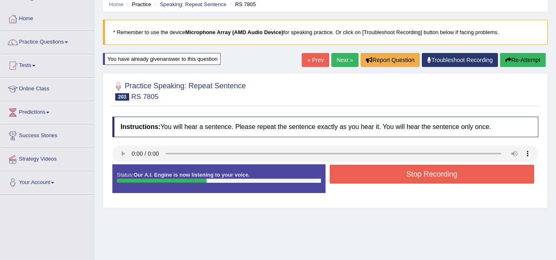
click at [454, 181] on button "Stop Recording" at bounding box center [432, 174] width 205 height 19
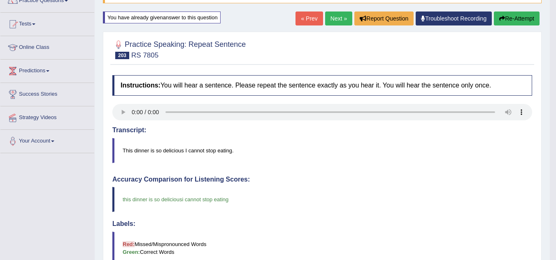
scroll to position [0, 0]
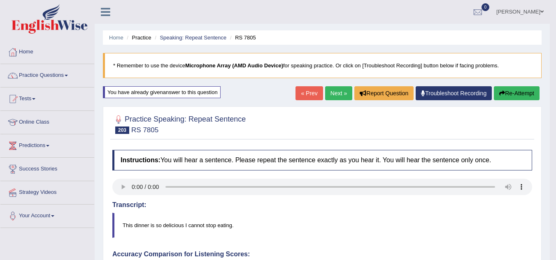
click at [333, 91] on link "Next »" at bounding box center [338, 93] width 27 height 14
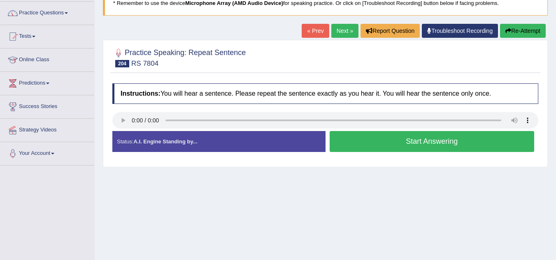
click at [368, 142] on button "Start Answering" at bounding box center [432, 141] width 205 height 21
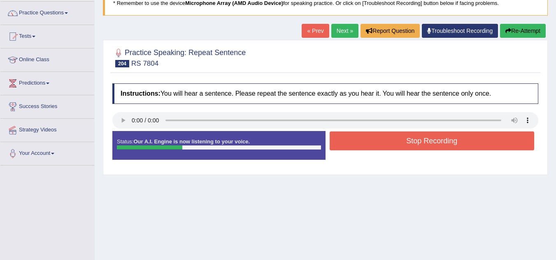
click at [368, 142] on button "Stop Recording" at bounding box center [432, 141] width 205 height 19
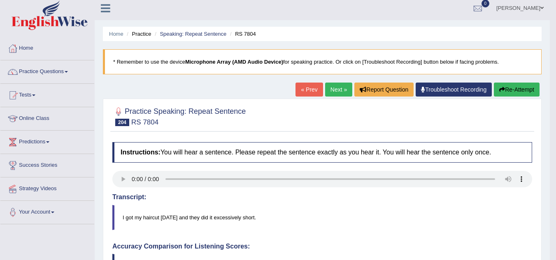
scroll to position [3, 0]
click at [333, 95] on link "Next »" at bounding box center [338, 90] width 27 height 14
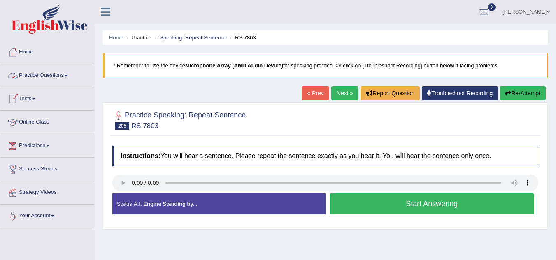
click at [60, 79] on link "Practice Questions" at bounding box center [47, 74] width 94 height 21
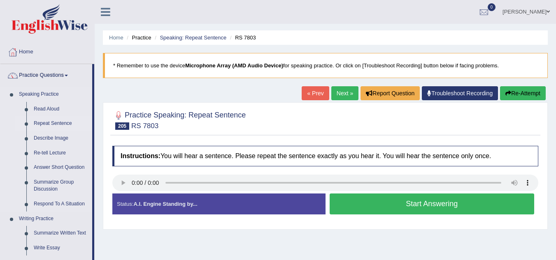
click at [55, 124] on link "Repeat Sentence" at bounding box center [61, 123] width 62 height 15
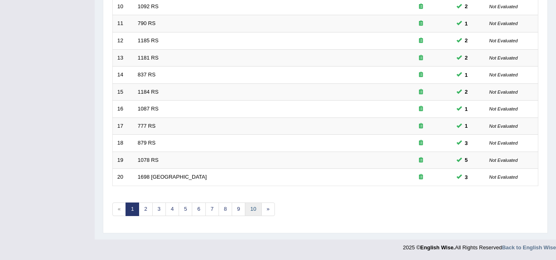
click at [257, 209] on link "10" at bounding box center [253, 210] width 16 height 14
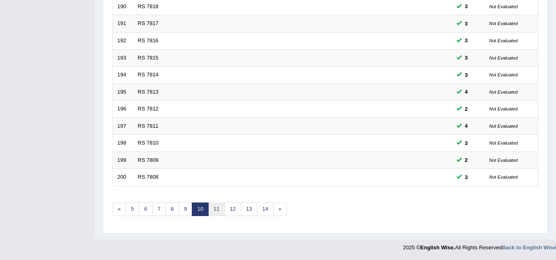
click at [214, 208] on link "11" at bounding box center [216, 210] width 16 height 14
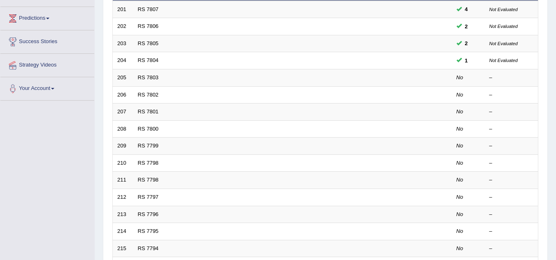
scroll to position [128, 0]
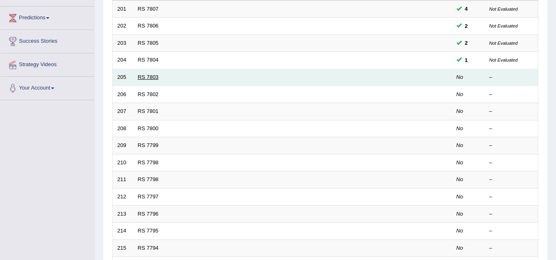
click at [150, 78] on link "RS 7803" at bounding box center [148, 77] width 21 height 6
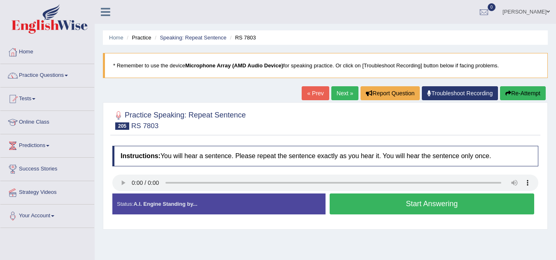
click at [362, 210] on button "Start Answering" at bounding box center [432, 204] width 205 height 21
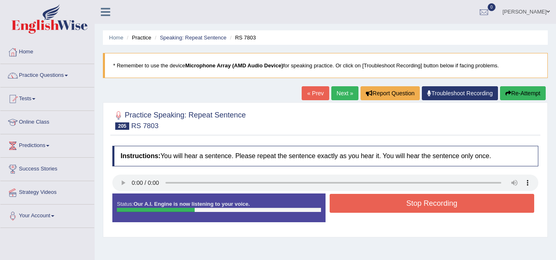
click at [362, 210] on button "Stop Recording" at bounding box center [432, 203] width 205 height 19
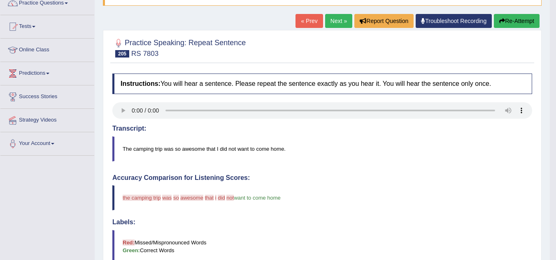
scroll to position [65, 0]
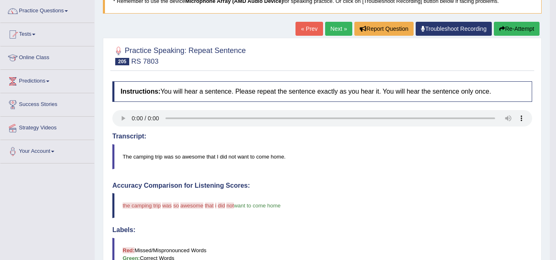
click at [504, 28] on button "Re-Attempt" at bounding box center [517, 29] width 46 height 14
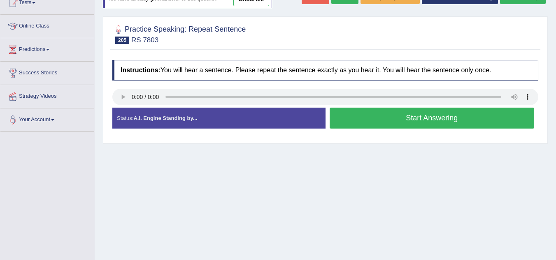
scroll to position [55, 0]
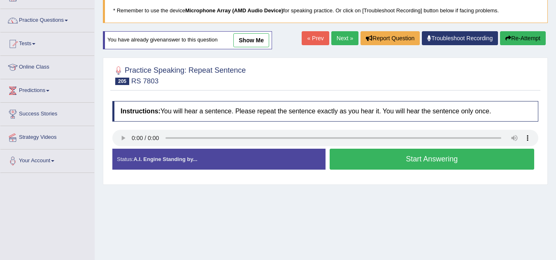
click at [434, 155] on button "Start Answering" at bounding box center [432, 159] width 205 height 21
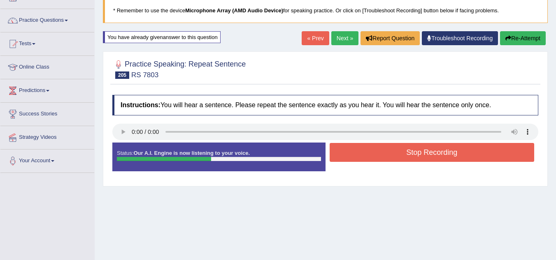
click at [434, 155] on button "Stop Recording" at bounding box center [432, 152] width 205 height 19
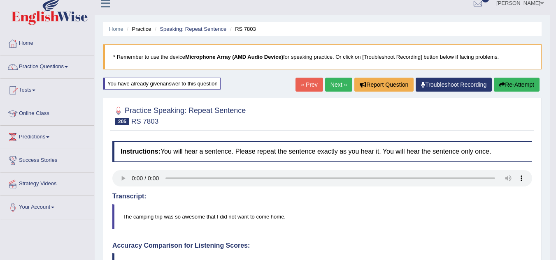
scroll to position [0, 0]
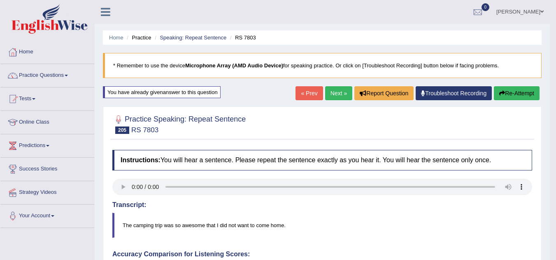
click at [328, 91] on link "Next »" at bounding box center [338, 93] width 27 height 14
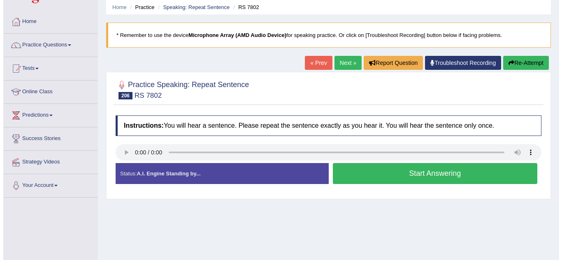
scroll to position [30, 0]
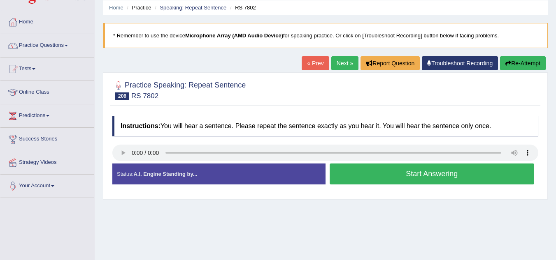
click at [370, 174] on button "Start Answering" at bounding box center [432, 174] width 205 height 21
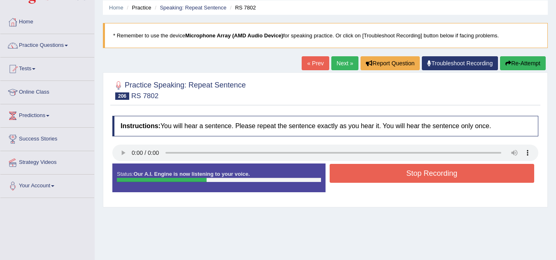
click at [370, 174] on button "Stop Recording" at bounding box center [432, 173] width 205 height 19
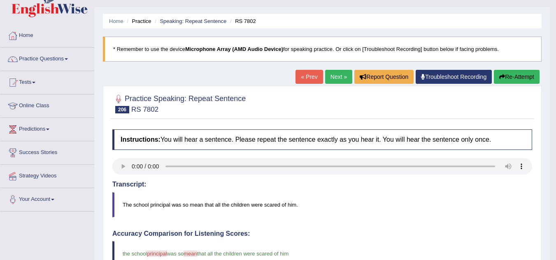
scroll to position [0, 0]
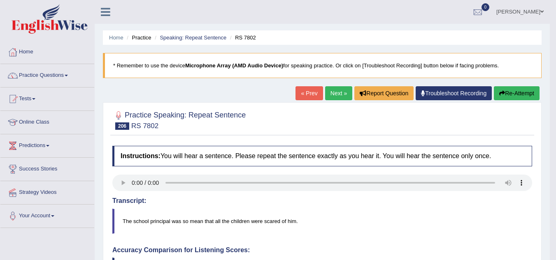
click at [513, 91] on button "Re-Attempt" at bounding box center [517, 93] width 46 height 14
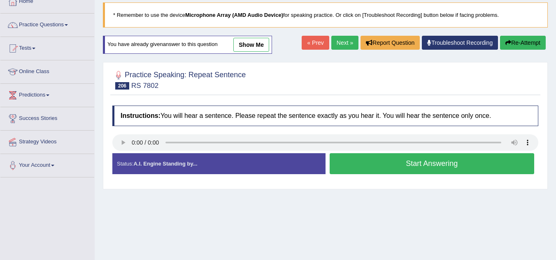
scroll to position [51, 0]
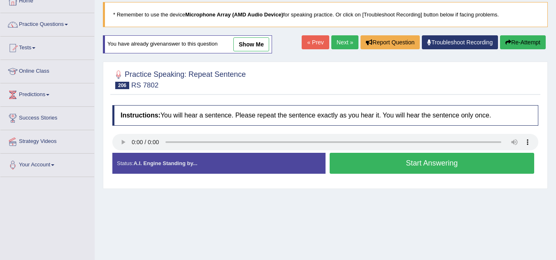
click at [447, 168] on button "Start Answering" at bounding box center [432, 163] width 205 height 21
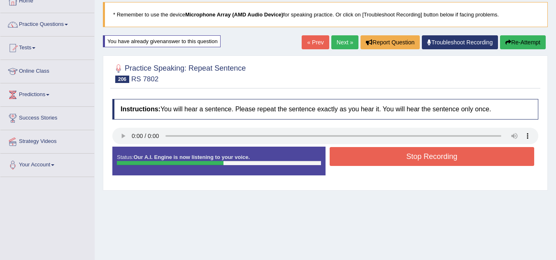
click at [446, 156] on button "Stop Recording" at bounding box center [432, 156] width 205 height 19
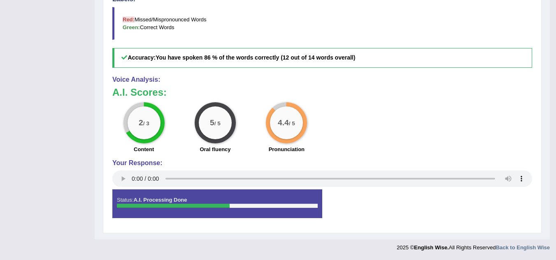
scroll to position [0, 0]
